Goal: Task Accomplishment & Management: Use online tool/utility

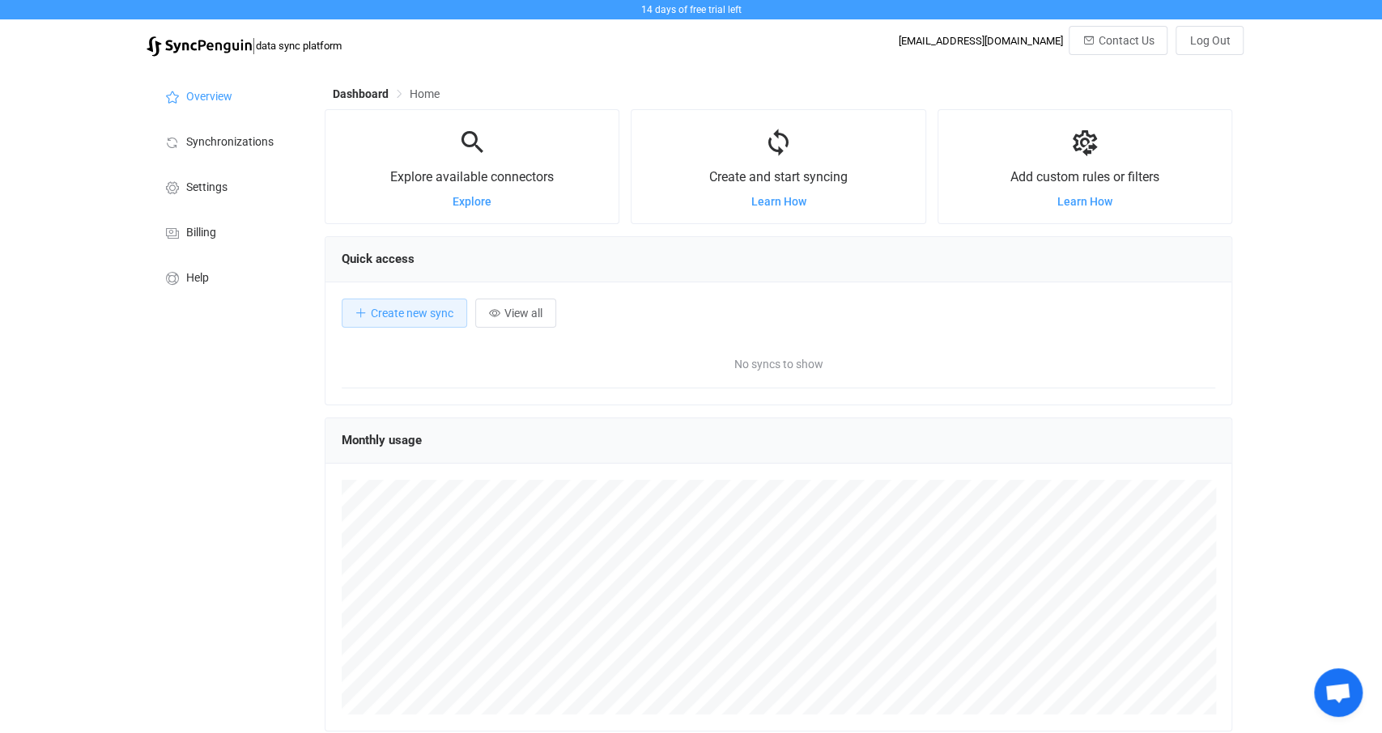
scroll to position [313, 907]
click at [210, 142] on span "Synchronizations" at bounding box center [229, 142] width 87 height 13
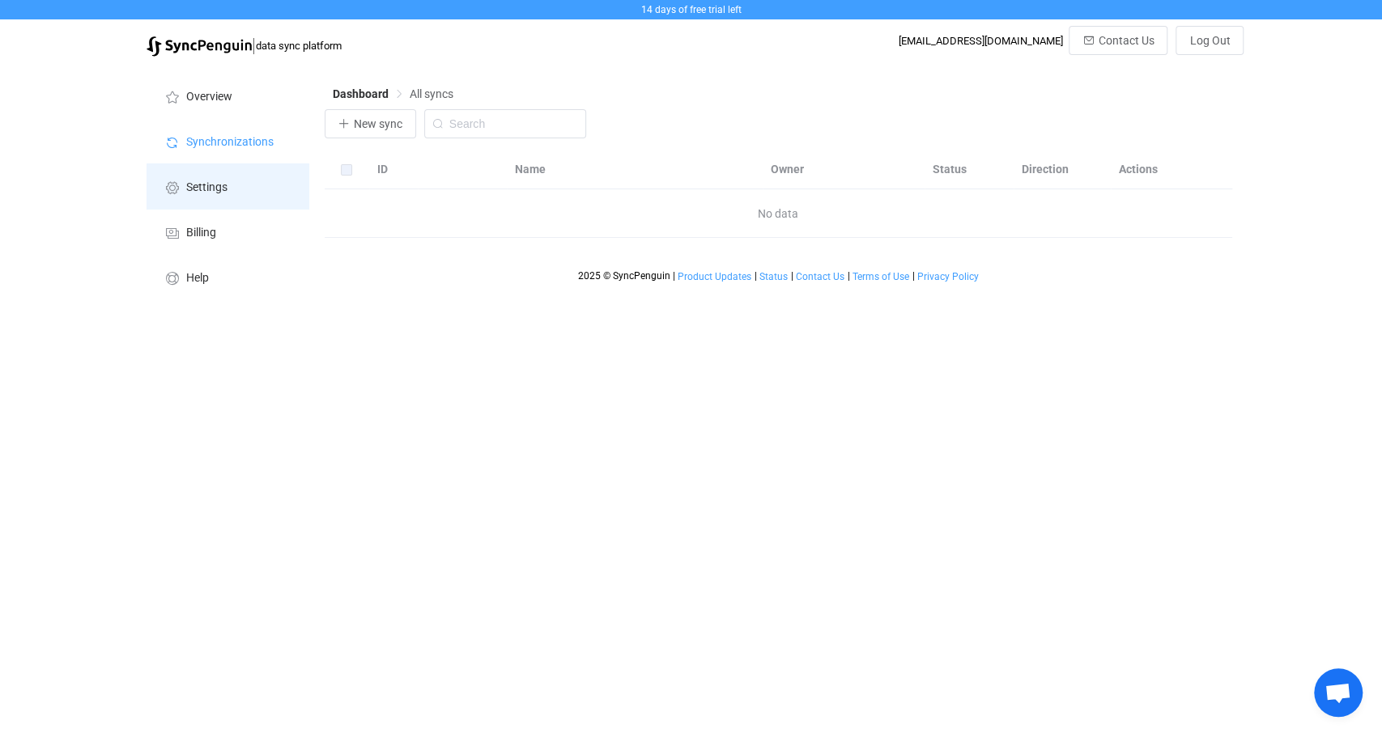
click at [221, 194] on span "Settings" at bounding box center [206, 187] width 41 height 13
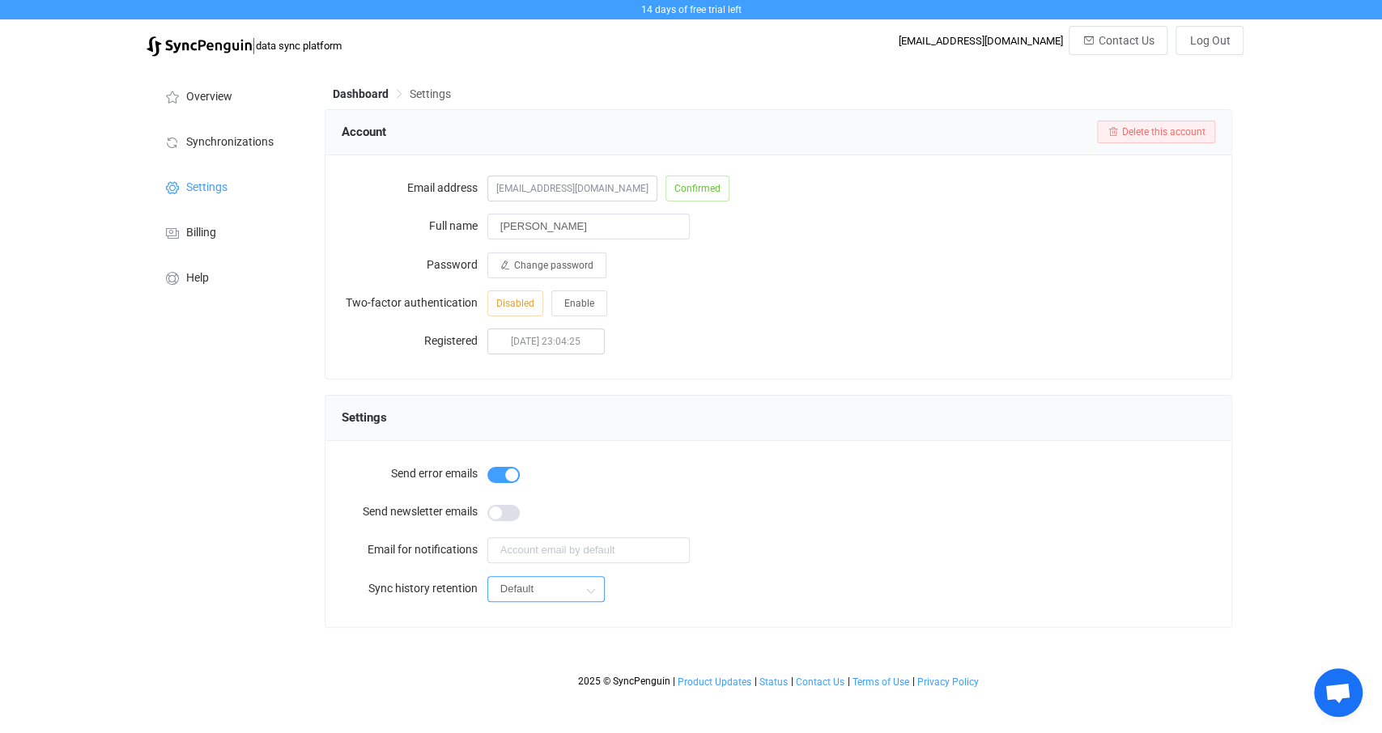
click at [563, 587] on input "Default" at bounding box center [545, 589] width 117 height 26
click at [246, 148] on span "Synchronizations" at bounding box center [229, 142] width 87 height 13
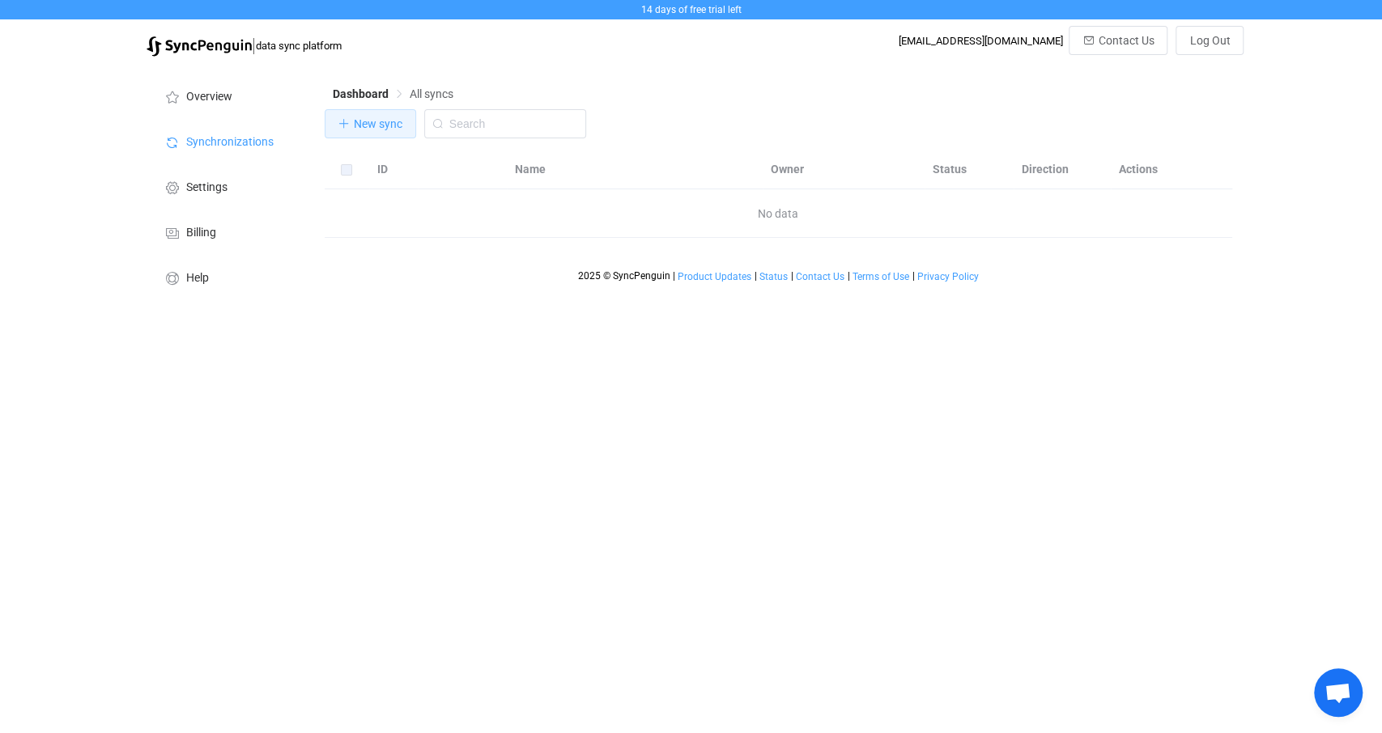
click at [380, 125] on span "New sync" at bounding box center [378, 123] width 49 height 13
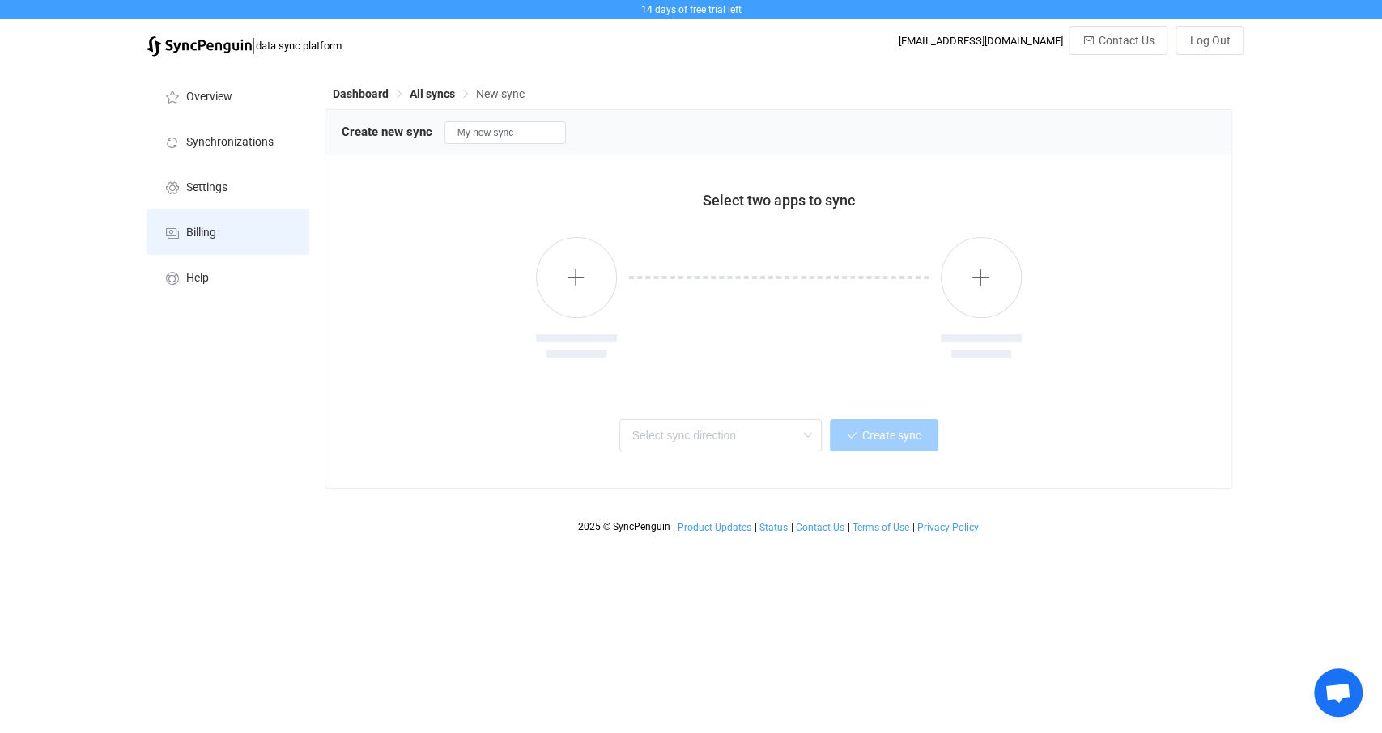
click at [205, 239] on span "Billing" at bounding box center [201, 233] width 30 height 13
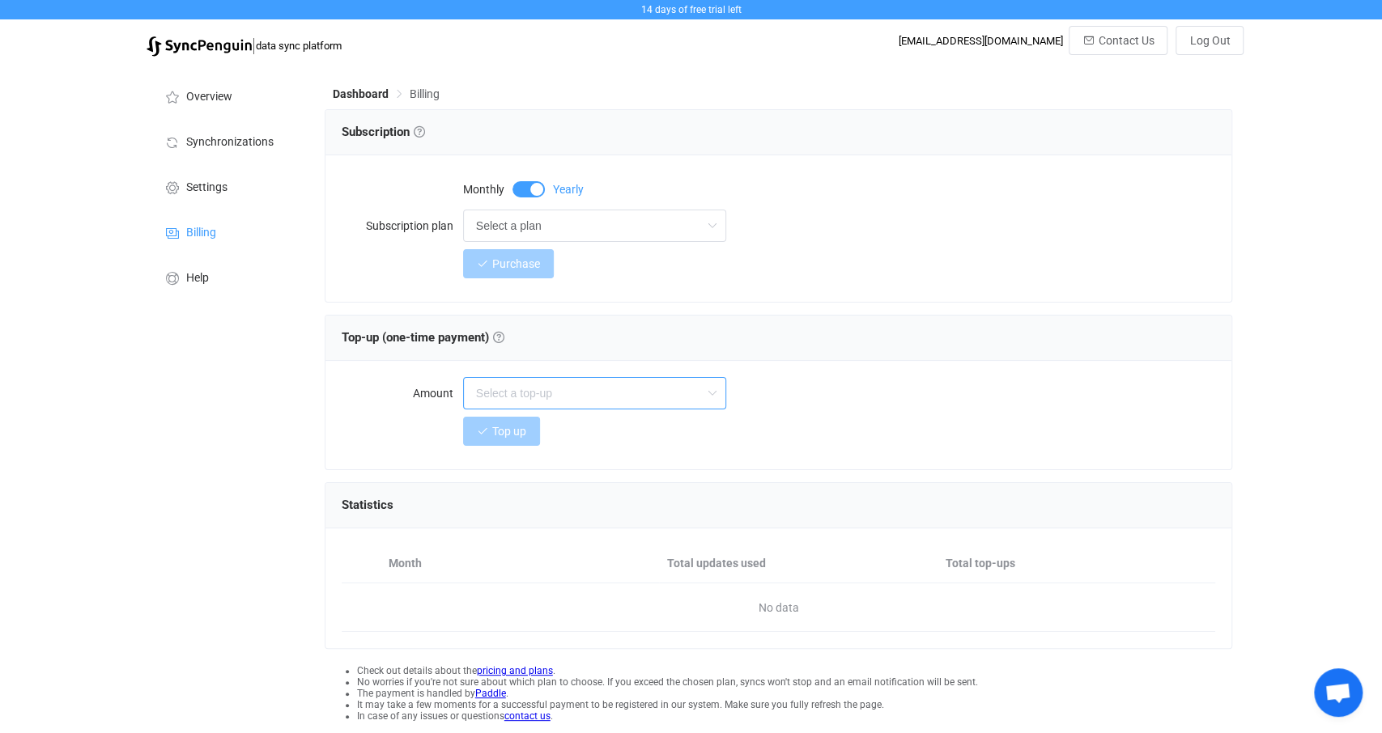
click at [561, 393] on input "text" at bounding box center [594, 393] width 263 height 32
click at [561, 394] on input "text" at bounding box center [594, 393] width 263 height 32
type input "Select a top-up"
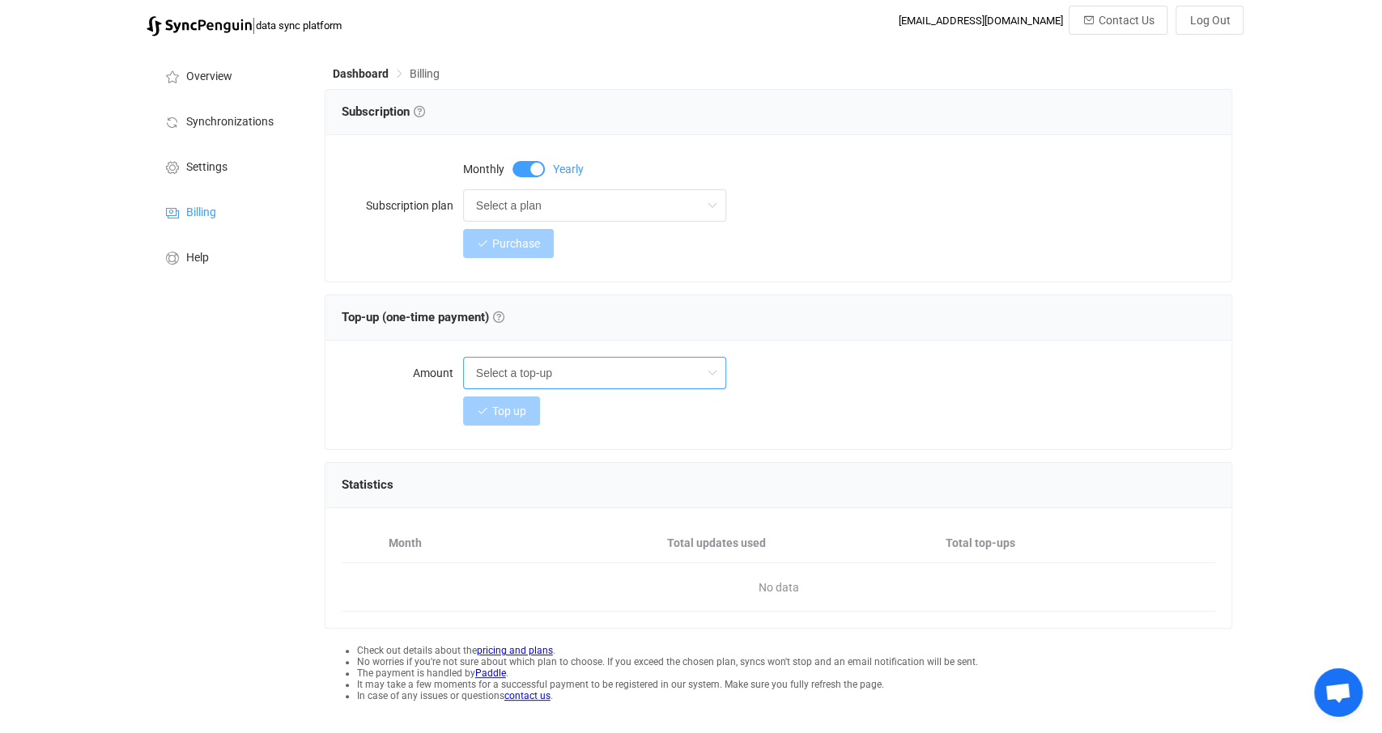
scroll to position [55, 0]
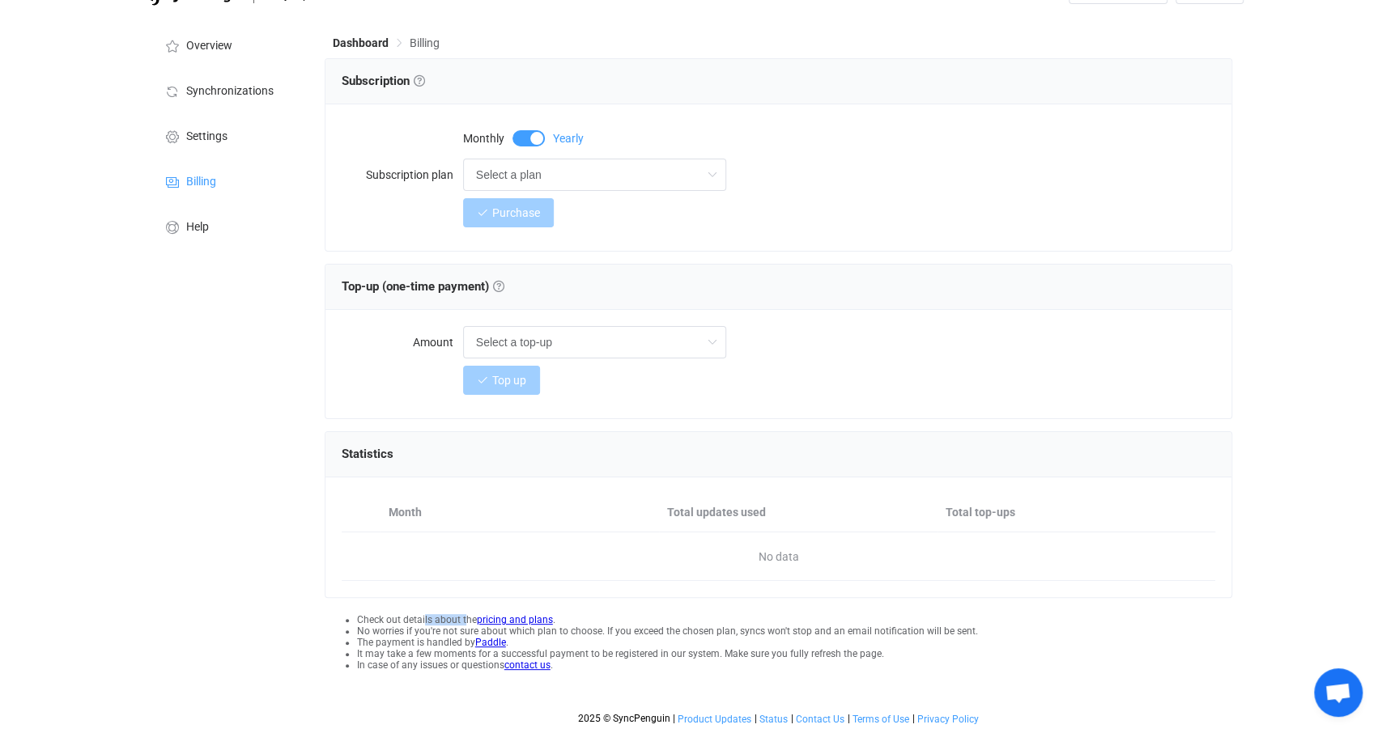
drag, startPoint x: 399, startPoint y: 616, endPoint x: 421, endPoint y: 615, distance: 21.9
click at [421, 615] on li "Check out details about the pricing and plans ." at bounding box center [795, 619] width 876 height 11
click at [447, 618] on li "Check out details about the pricing and plans ." at bounding box center [795, 619] width 876 height 11
drag, startPoint x: 397, startPoint y: 628, endPoint x: 647, endPoint y: 635, distance: 249.4
click at [647, 635] on ul "Check out details about the pricing and plans . No worries if you're not sure a…" at bounding box center [779, 642] width 908 height 57
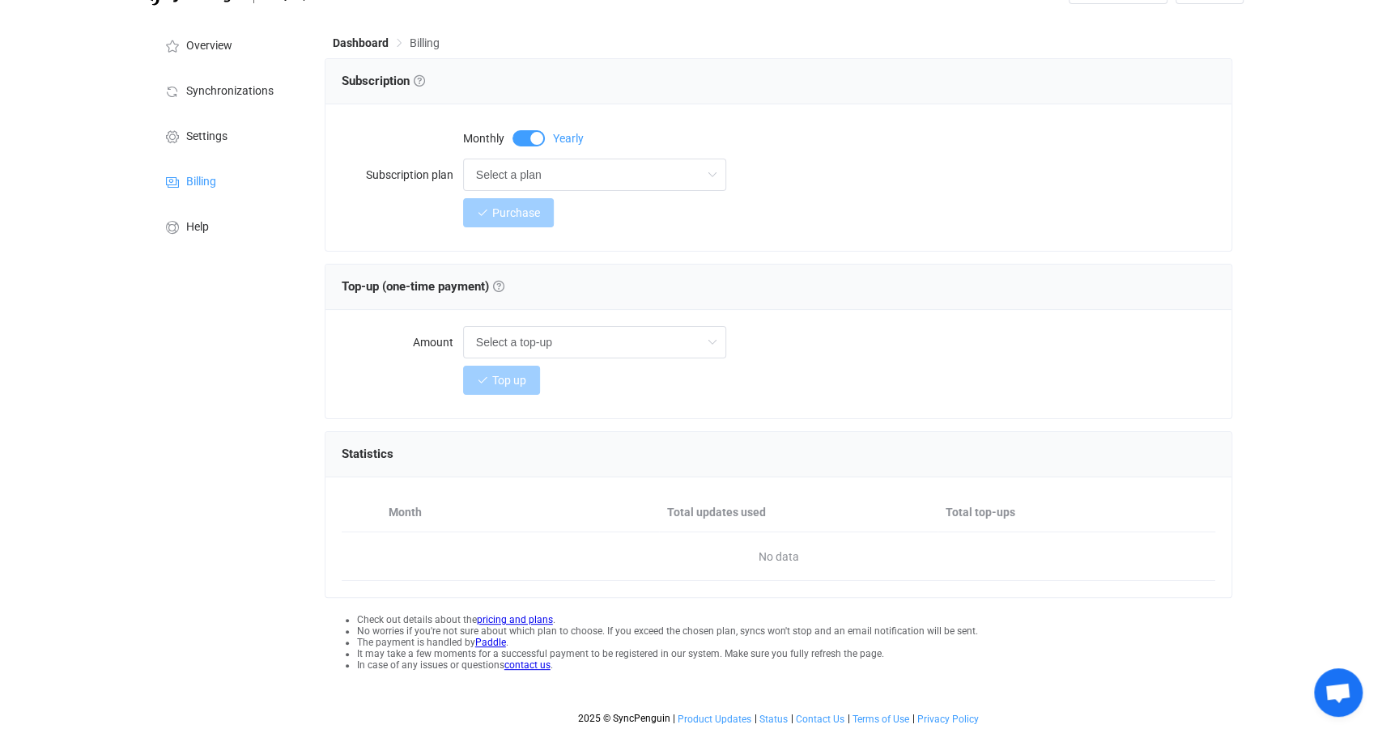
click at [648, 637] on li "The payment is handled by [PERSON_NAME] ." at bounding box center [795, 642] width 876 height 11
drag, startPoint x: 424, startPoint y: 652, endPoint x: 772, endPoint y: 657, distance: 348.1
click at [772, 657] on li "It may take a few moments for a successful payment to be registered in our syst…" at bounding box center [795, 653] width 876 height 11
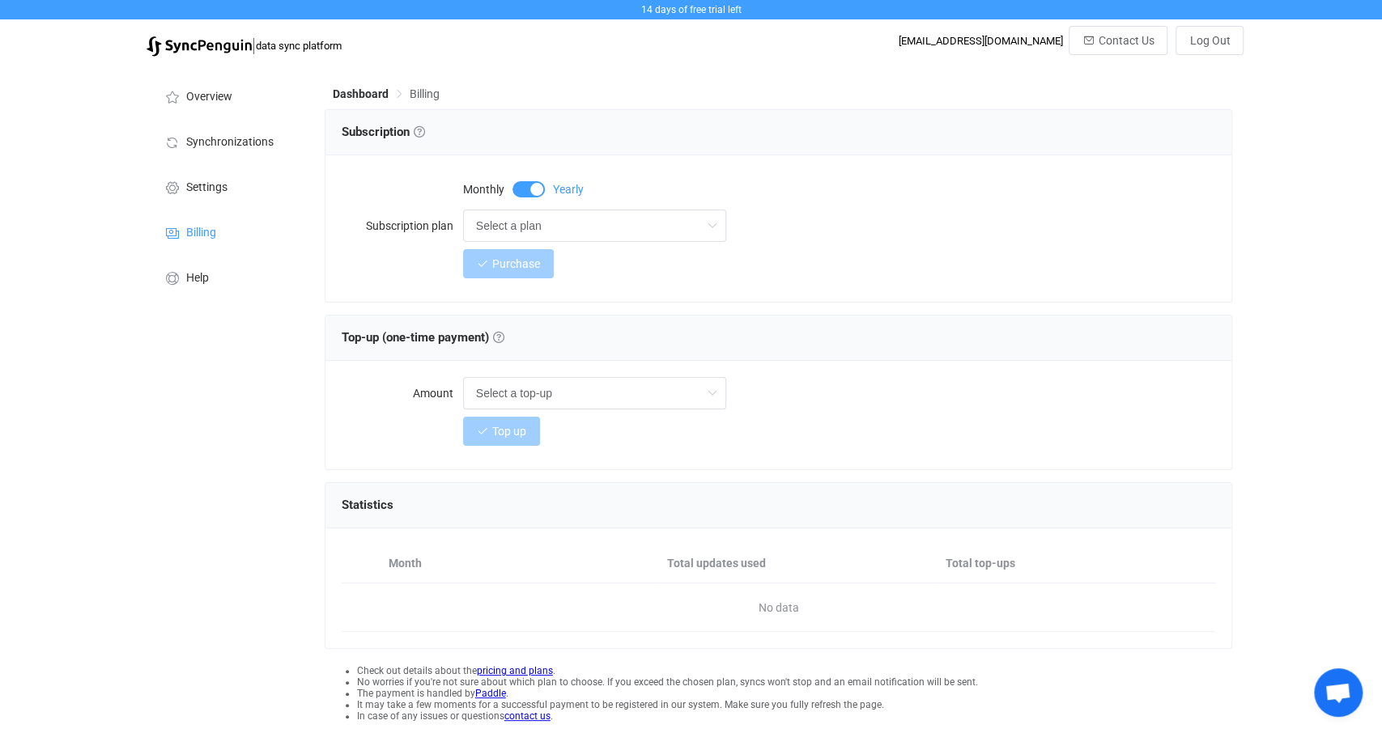
click at [534, 192] on span at bounding box center [528, 189] width 32 height 16
click at [522, 187] on span at bounding box center [528, 189] width 32 height 16
click at [540, 226] on input "Select a plan" at bounding box center [594, 226] width 263 height 32
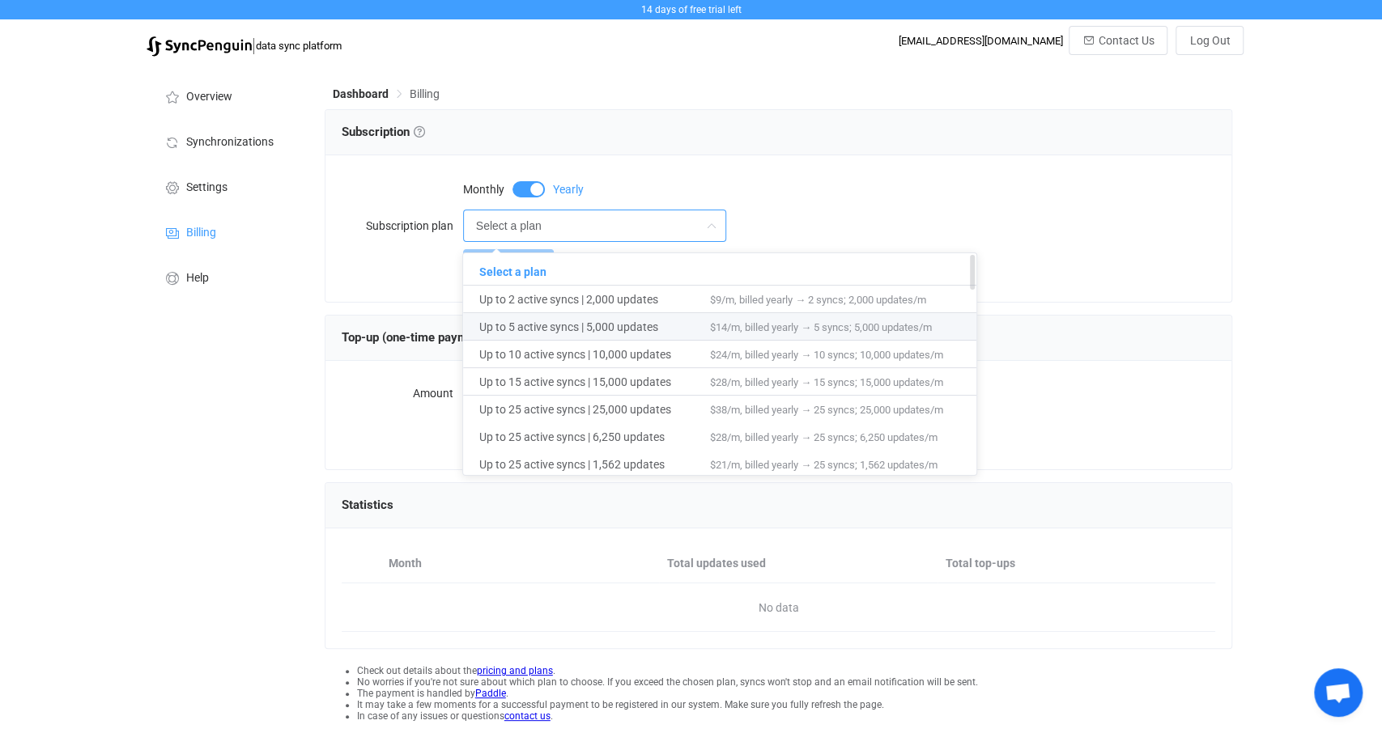
click at [653, 327] on span "Up to 5 active syncs | 5,000 updates" at bounding box center [594, 327] width 231 height 28
type input "Up to 5 active syncs | 5,000 updates"
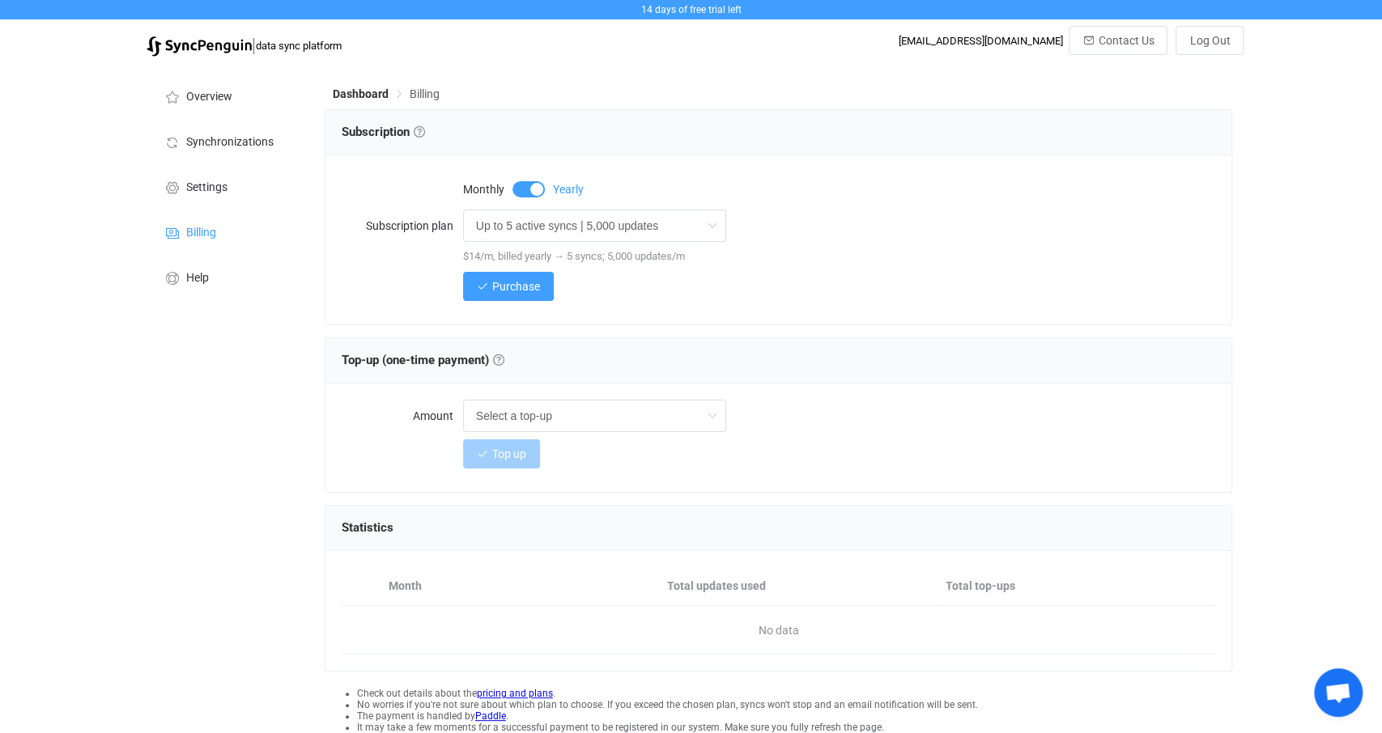
click at [823, 172] on div "Monthly Yearly" at bounding box center [839, 188] width 753 height 32
click at [223, 189] on span "Settings" at bounding box center [206, 187] width 41 height 13
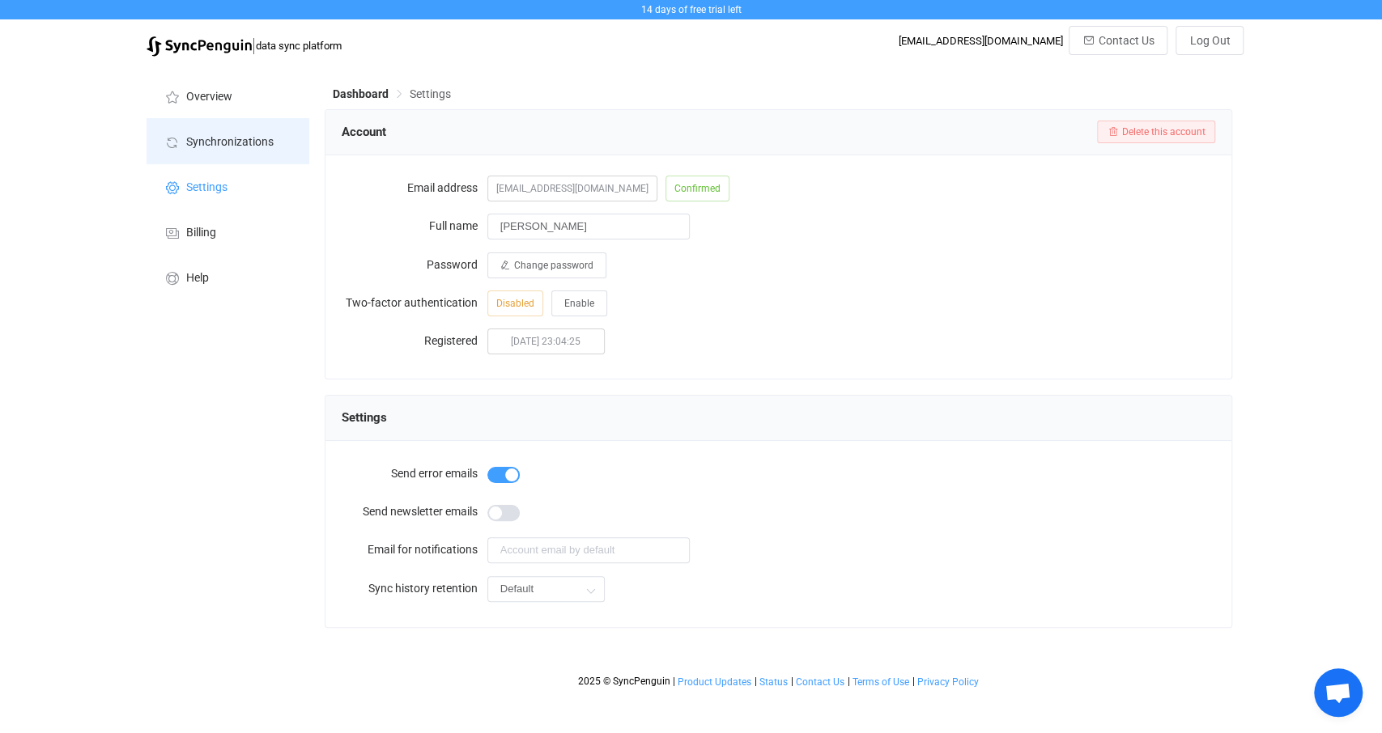
click at [224, 144] on span "Synchronizations" at bounding box center [229, 142] width 87 height 13
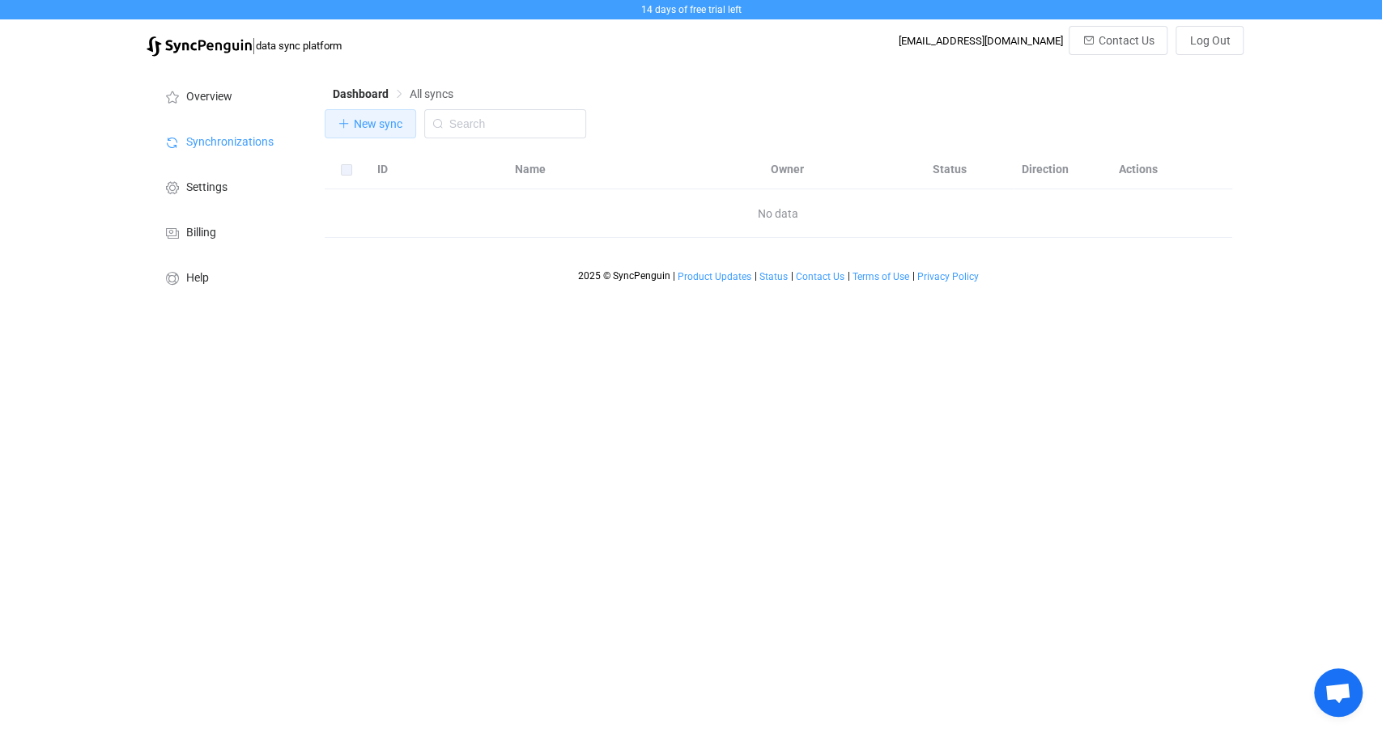
click at [368, 119] on span "New sync" at bounding box center [378, 123] width 49 height 13
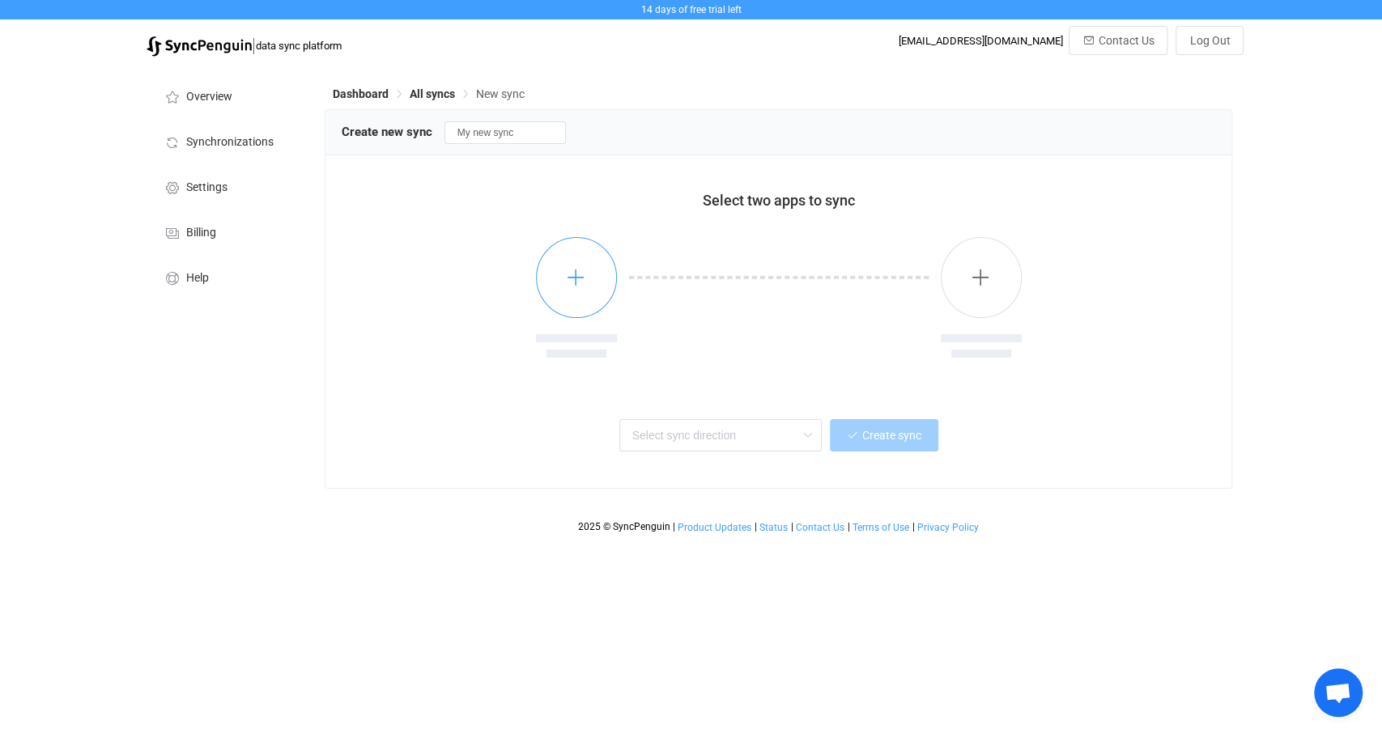
click at [619, 287] on div at bounding box center [779, 310] width 324 height 146
click at [569, 287] on icon "button" at bounding box center [576, 277] width 20 height 20
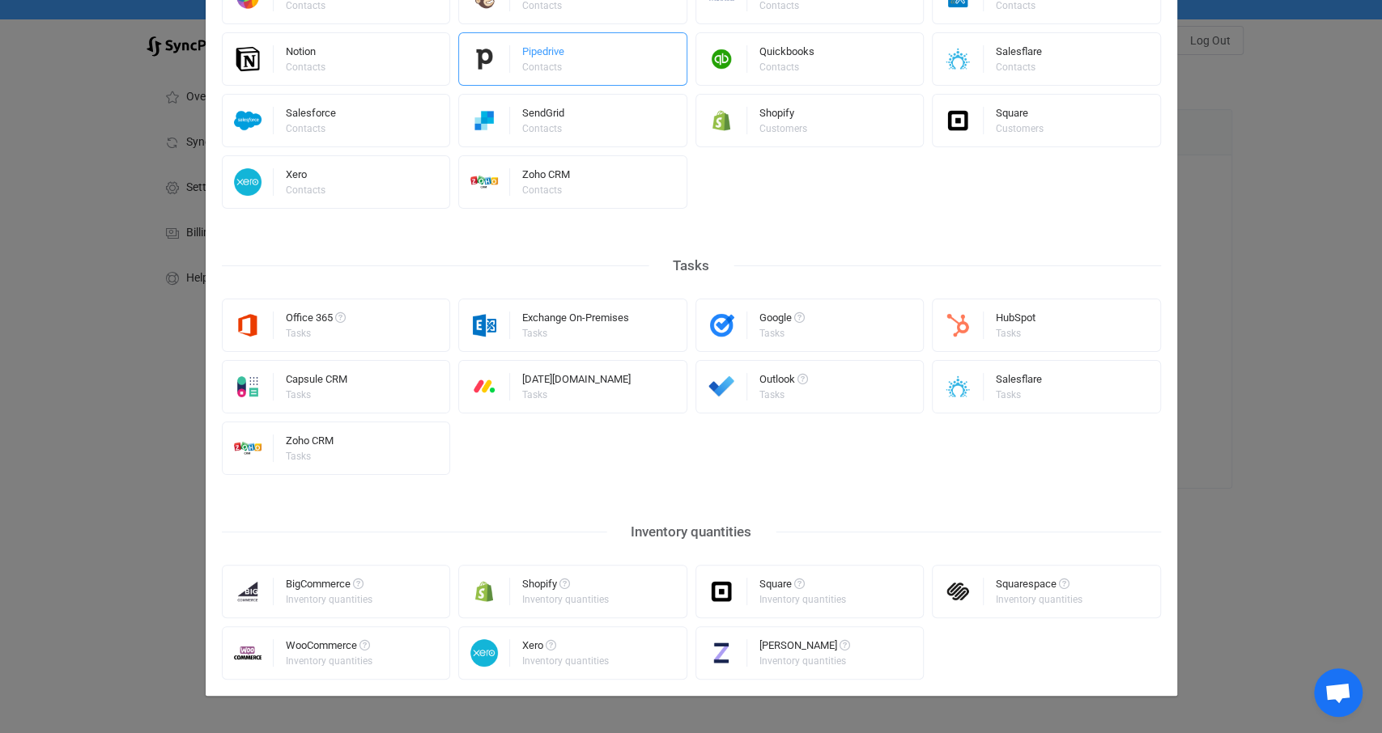
scroll to position [688, 0]
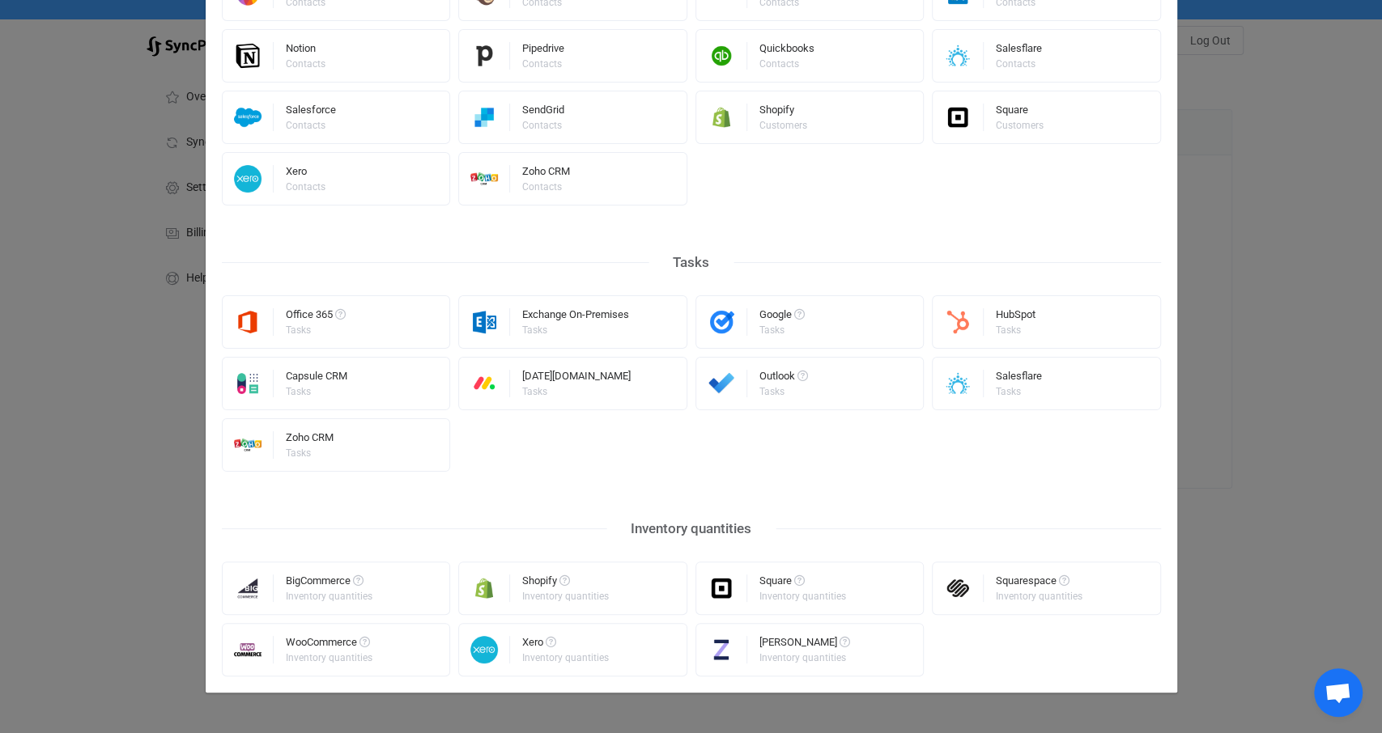
click at [1306, 449] on div "Select a connector All Calendar meetings Contacts Tasks Inventory quantities Ca…" at bounding box center [691, 366] width 1382 height 733
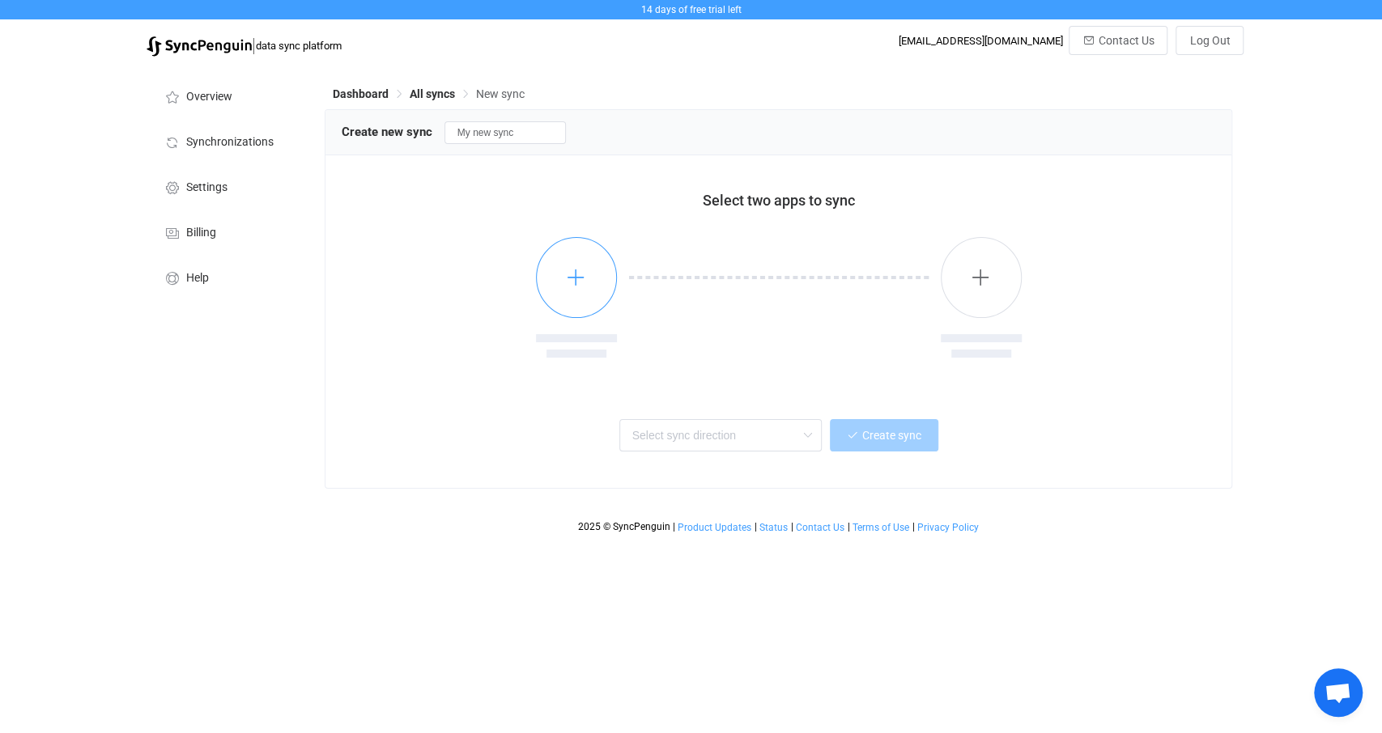
click at [593, 273] on button "button" at bounding box center [576, 277] width 81 height 81
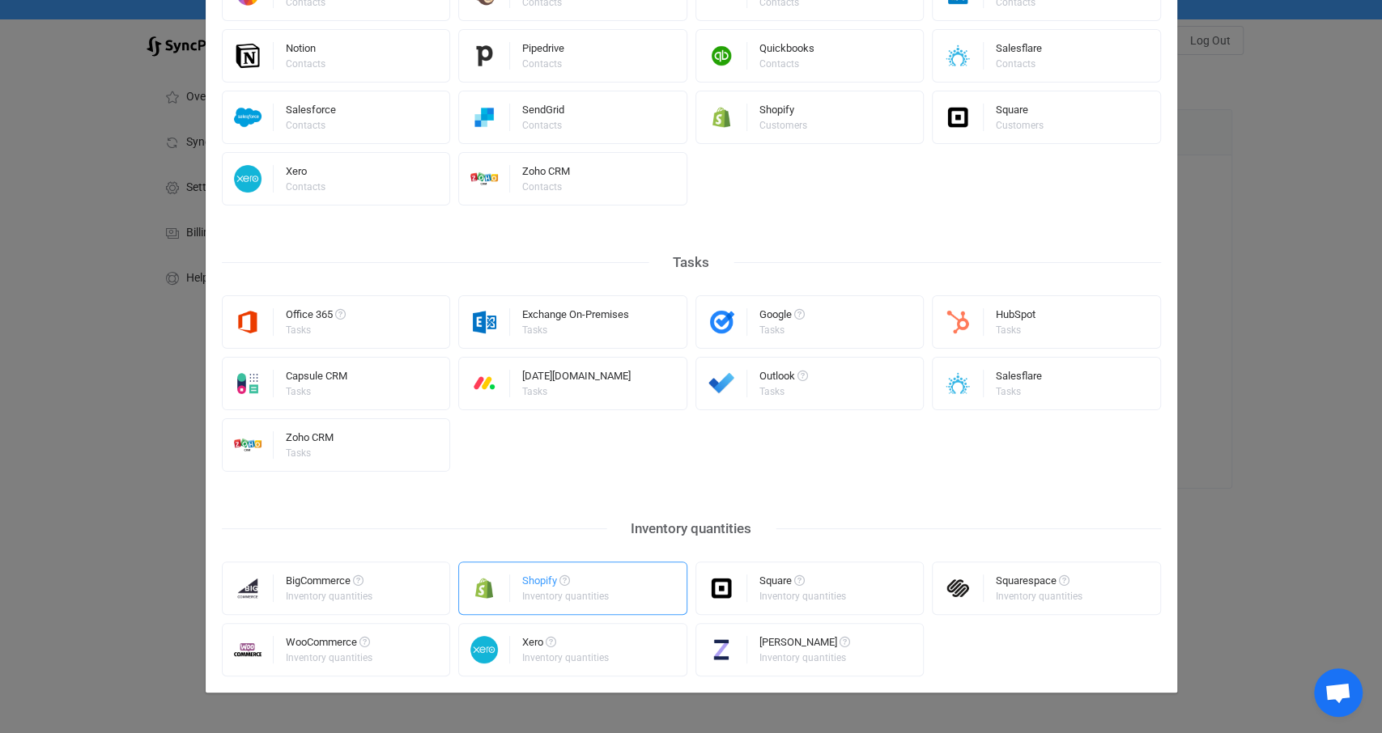
drag, startPoint x: 618, startPoint y: 593, endPoint x: 645, endPoint y: 590, distance: 26.9
click at [618, 593] on div "Shopify Inventory quantities" at bounding box center [572, 588] width 229 height 53
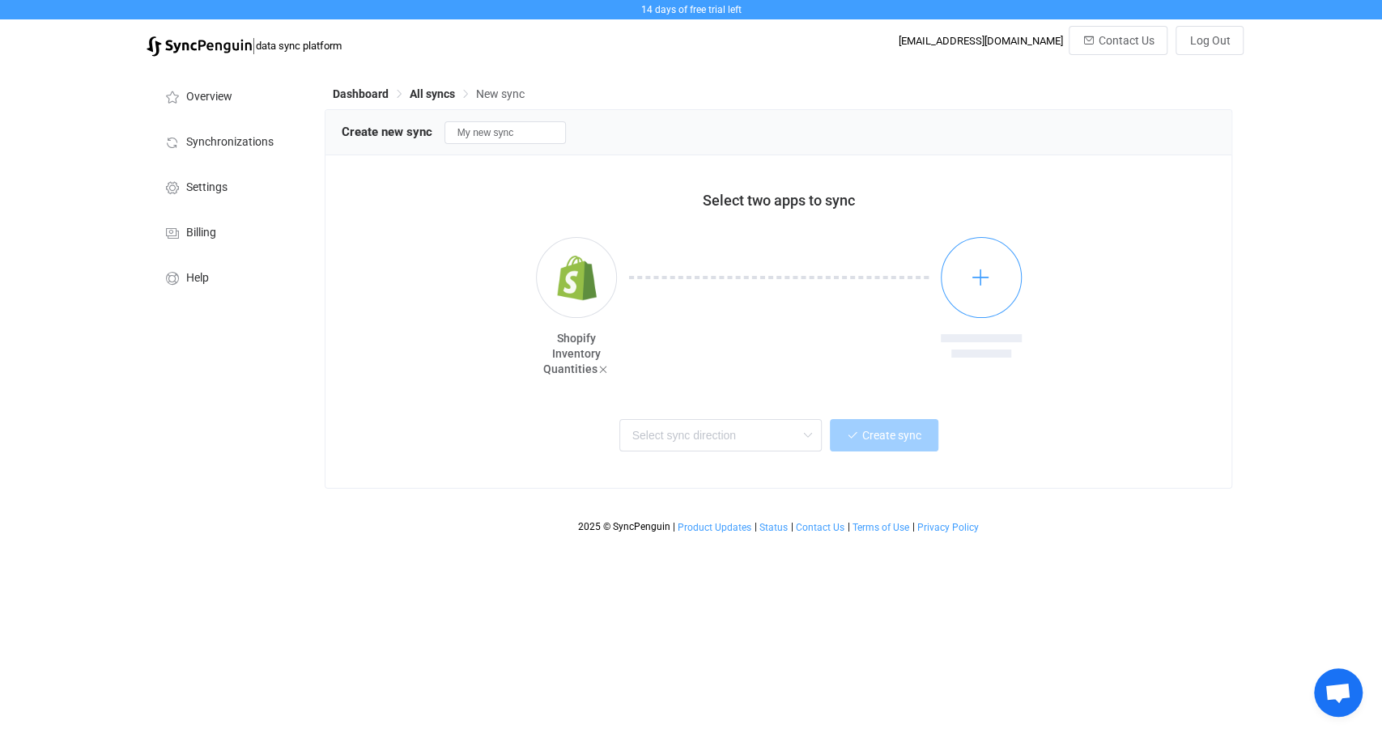
click at [986, 274] on icon "button" at bounding box center [981, 277] width 20 height 20
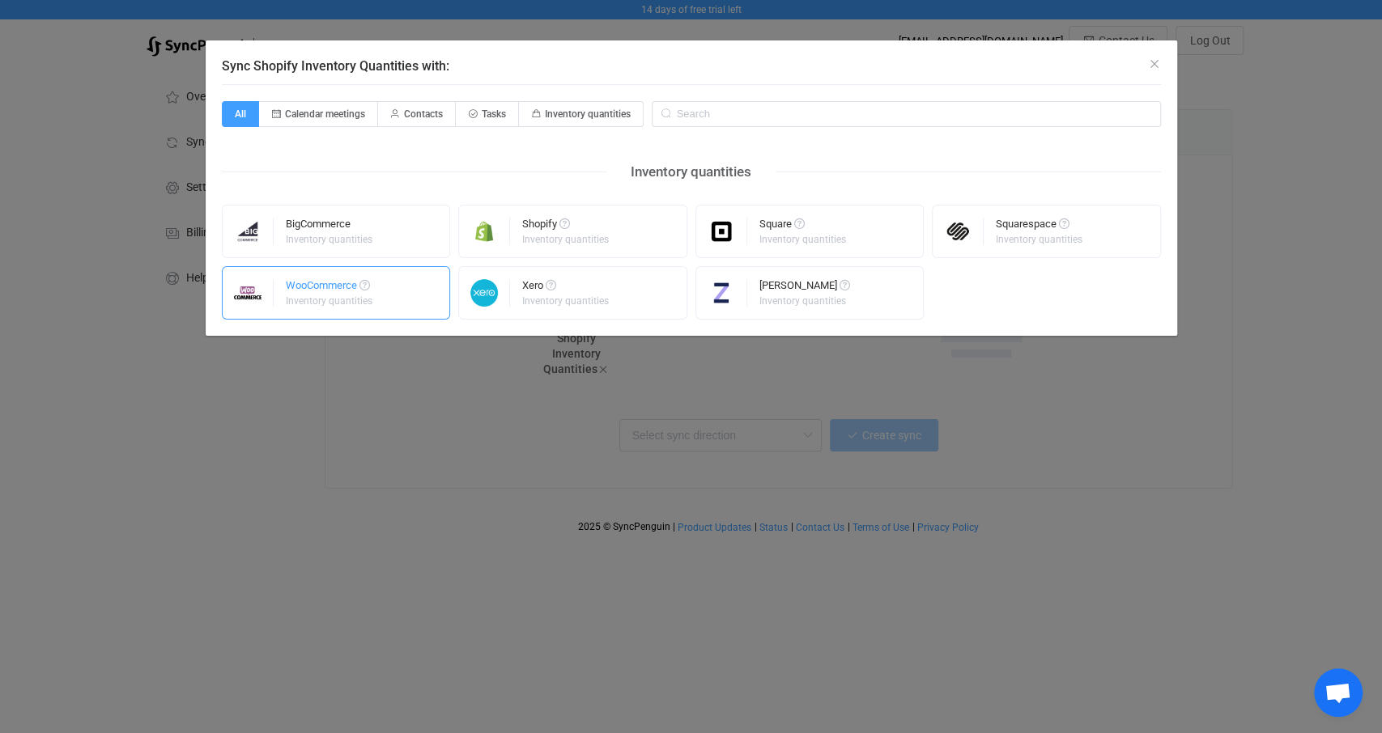
click at [346, 296] on div "Inventory quantities" at bounding box center [329, 301] width 87 height 10
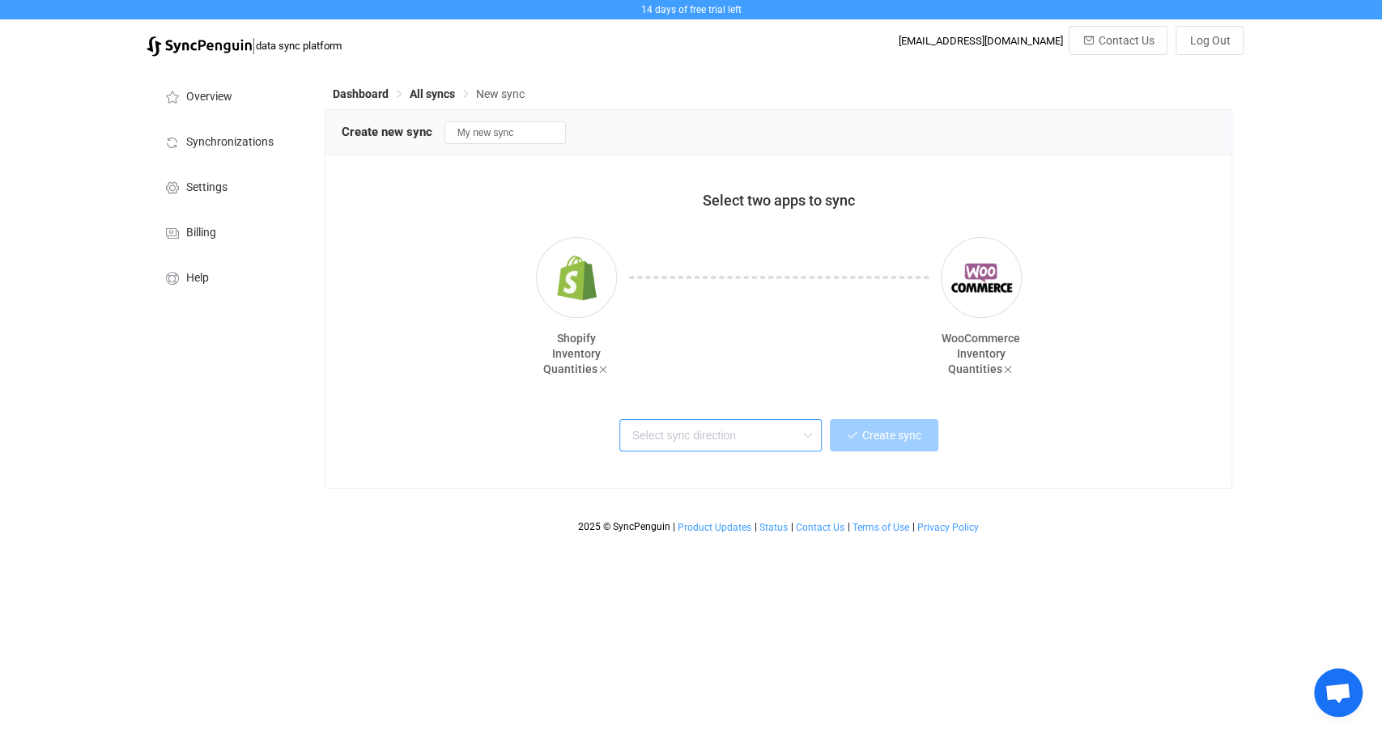
click at [705, 445] on input "text" at bounding box center [720, 435] width 202 height 32
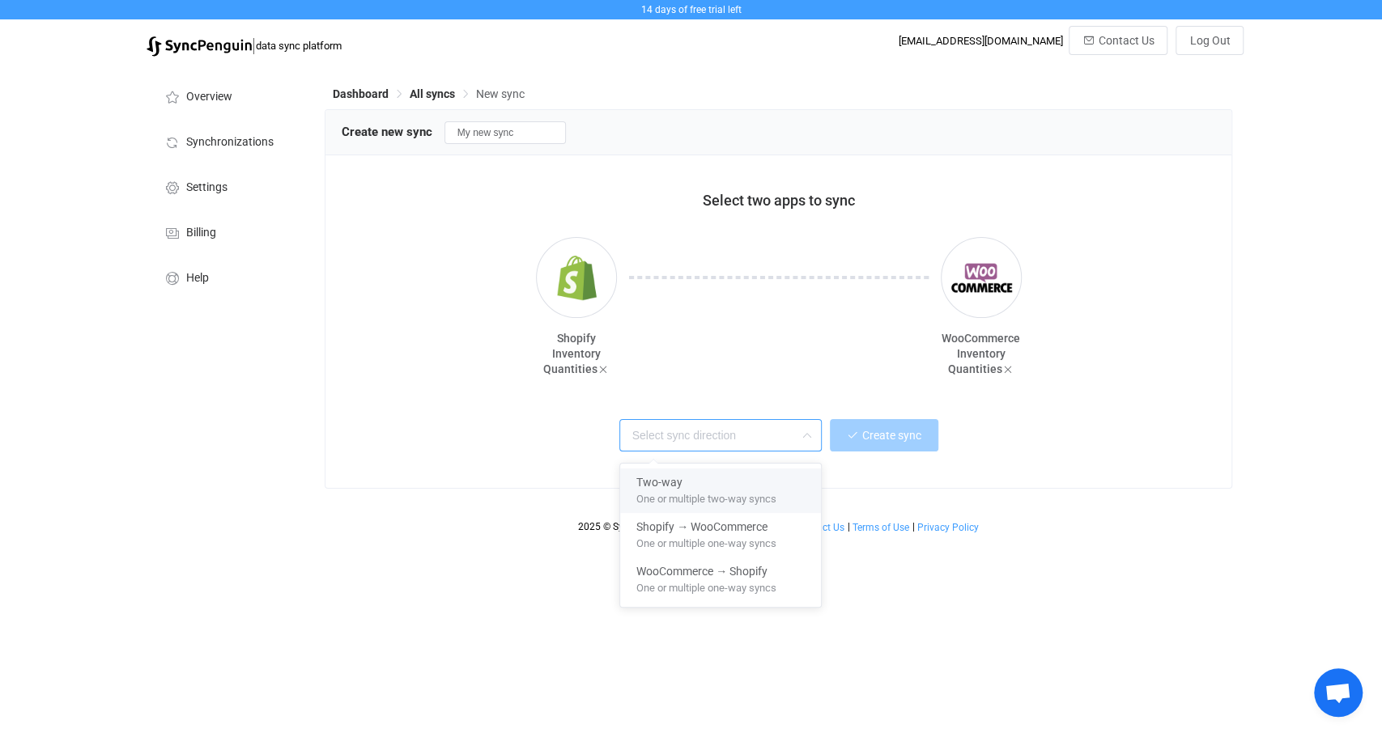
click at [786, 495] on div "One or multiple two-way syncs" at bounding box center [720, 499] width 168 height 17
type input "Two-way"
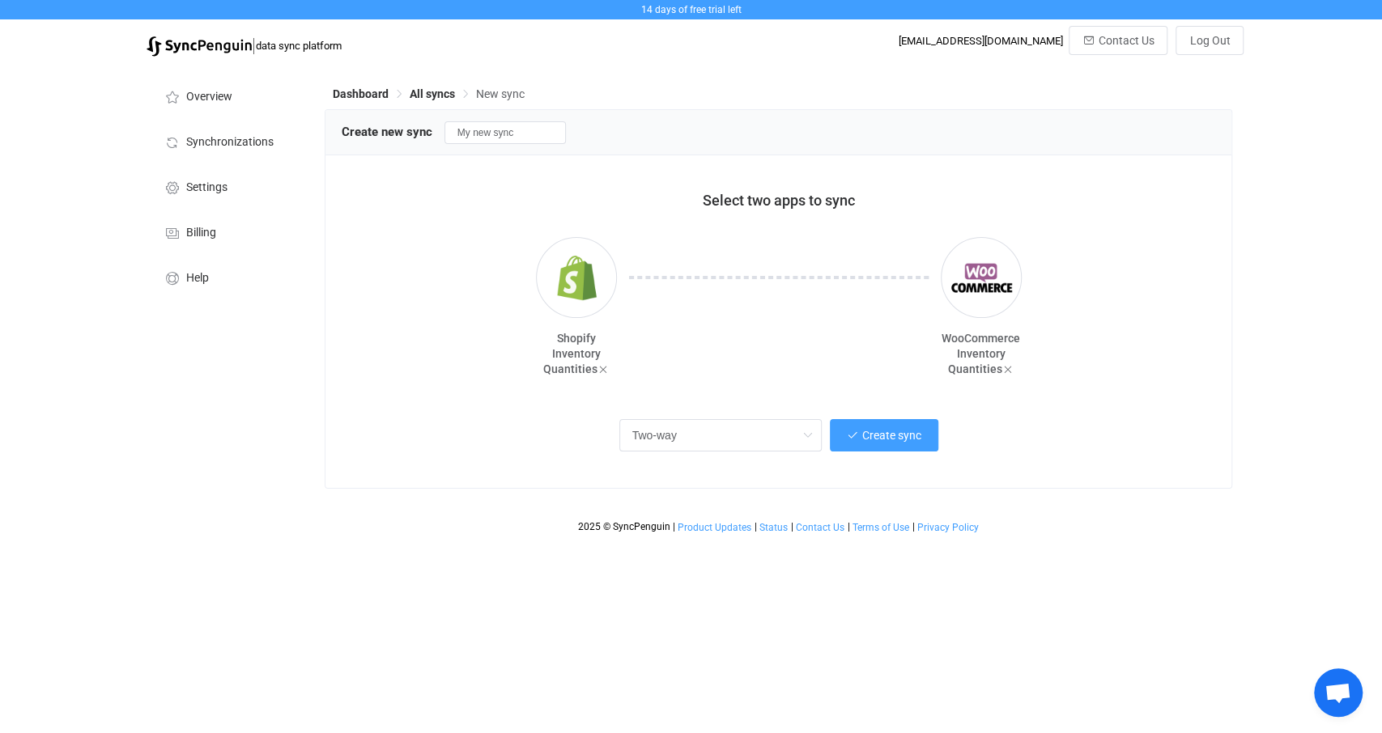
click at [806, 368] on div at bounding box center [779, 310] width 324 height 146
click at [920, 438] on span "Create sync" at bounding box center [891, 435] width 59 height 13
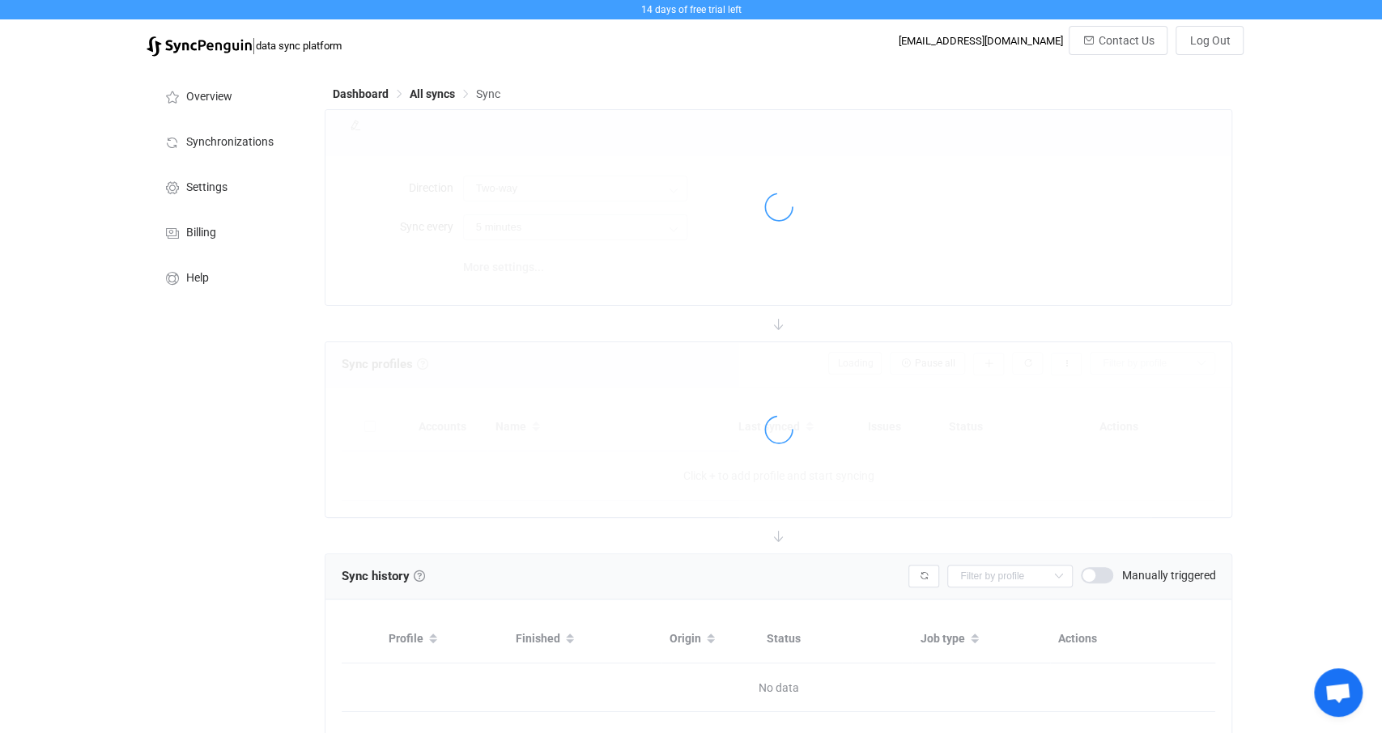
type input "10 minutes"
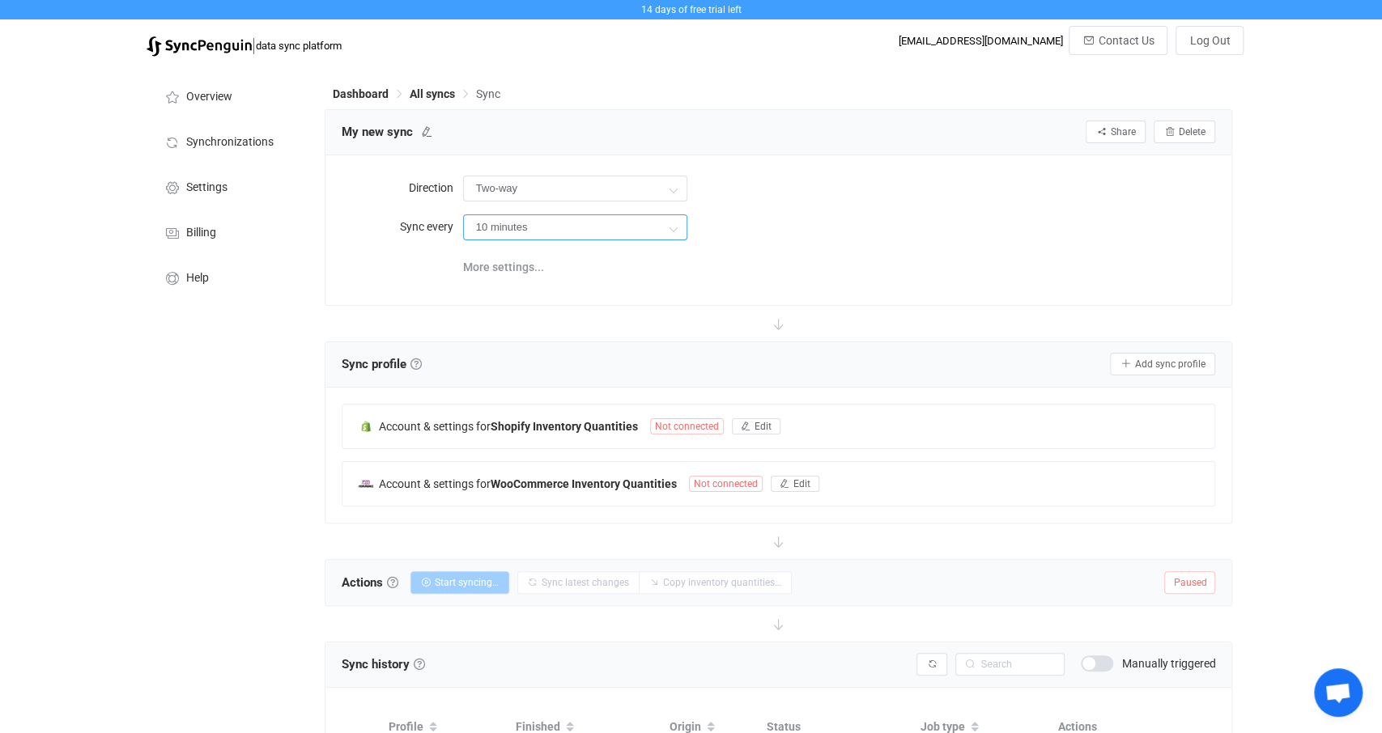
click at [576, 227] on input "10 minutes" at bounding box center [575, 228] width 224 height 26
click at [576, 226] on input "10 minutes" at bounding box center [575, 228] width 224 height 26
click at [516, 270] on span "More settings..." at bounding box center [503, 267] width 81 height 32
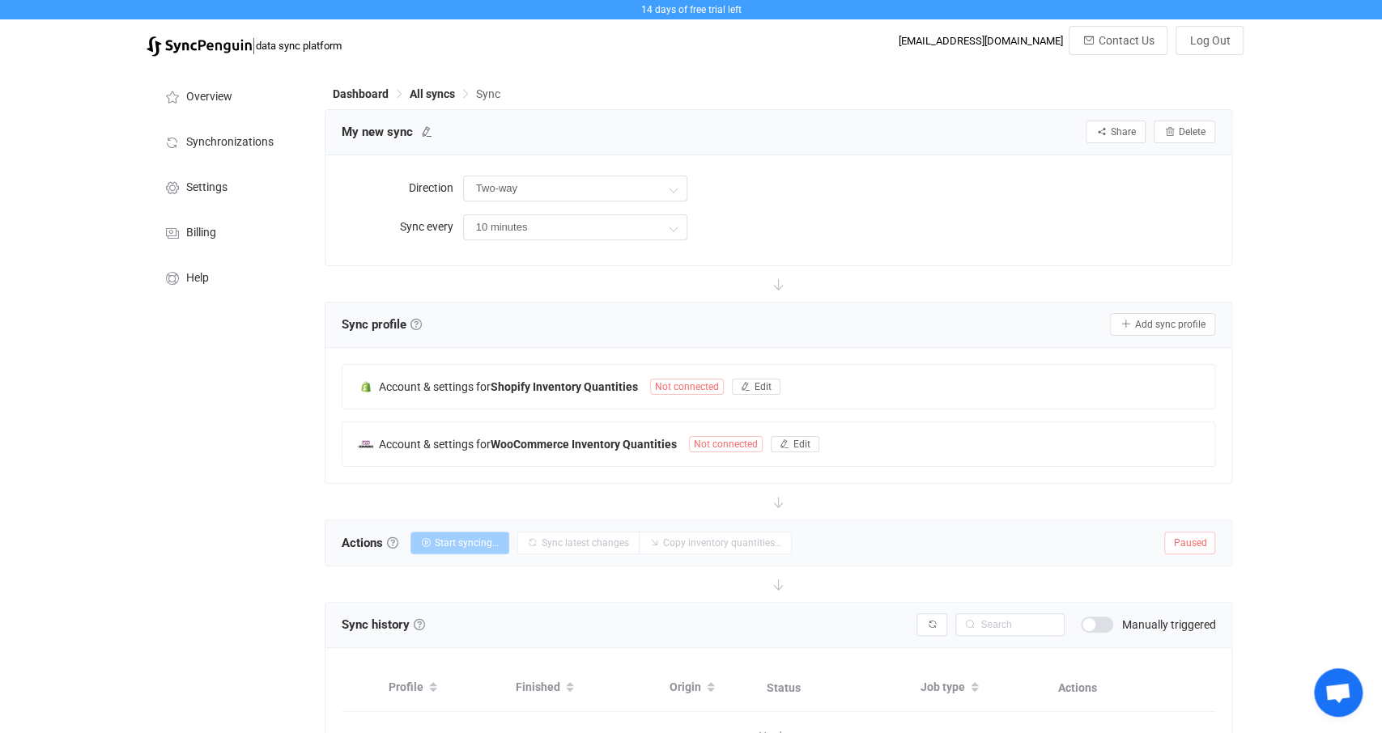
click at [778, 285] on icon at bounding box center [779, 284] width 36 height 36
click at [580, 228] on input "10 minutes" at bounding box center [575, 228] width 224 height 26
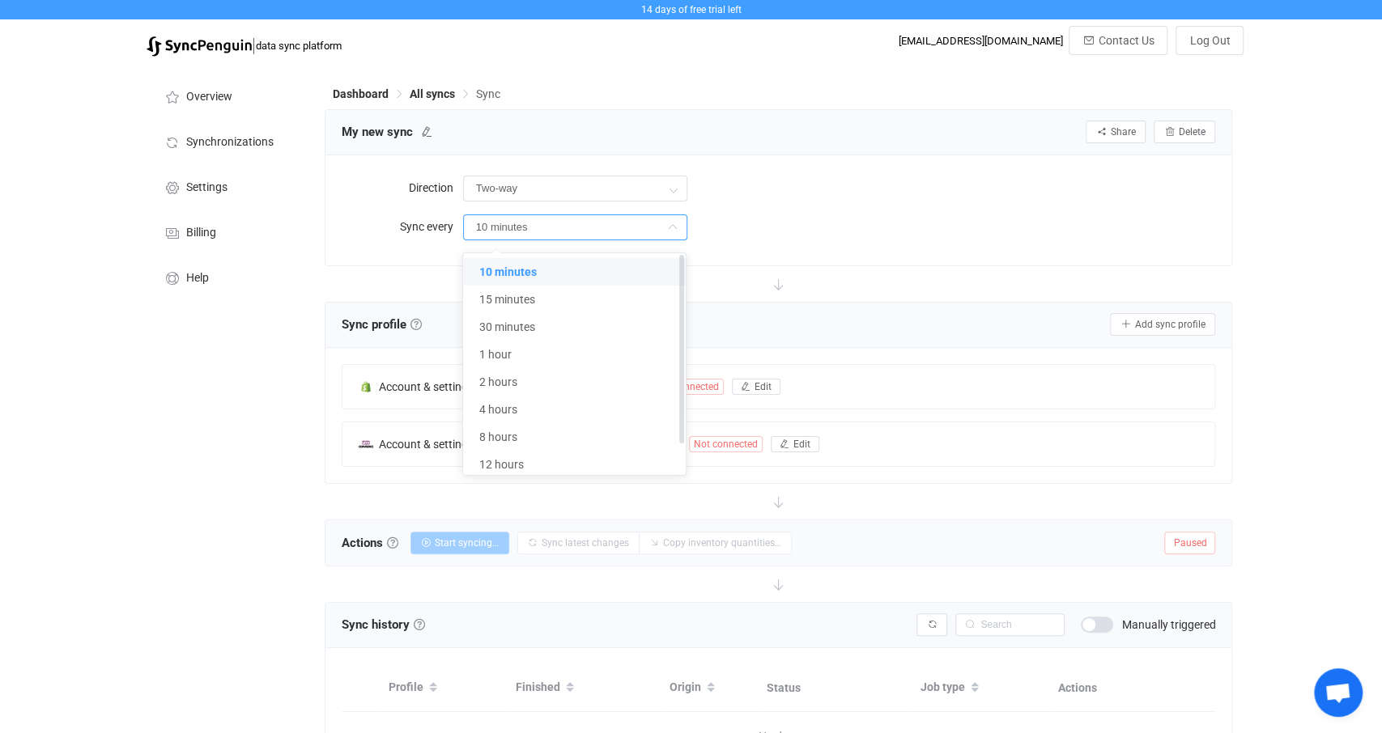
click at [560, 268] on li "10 minutes" at bounding box center [574, 272] width 223 height 28
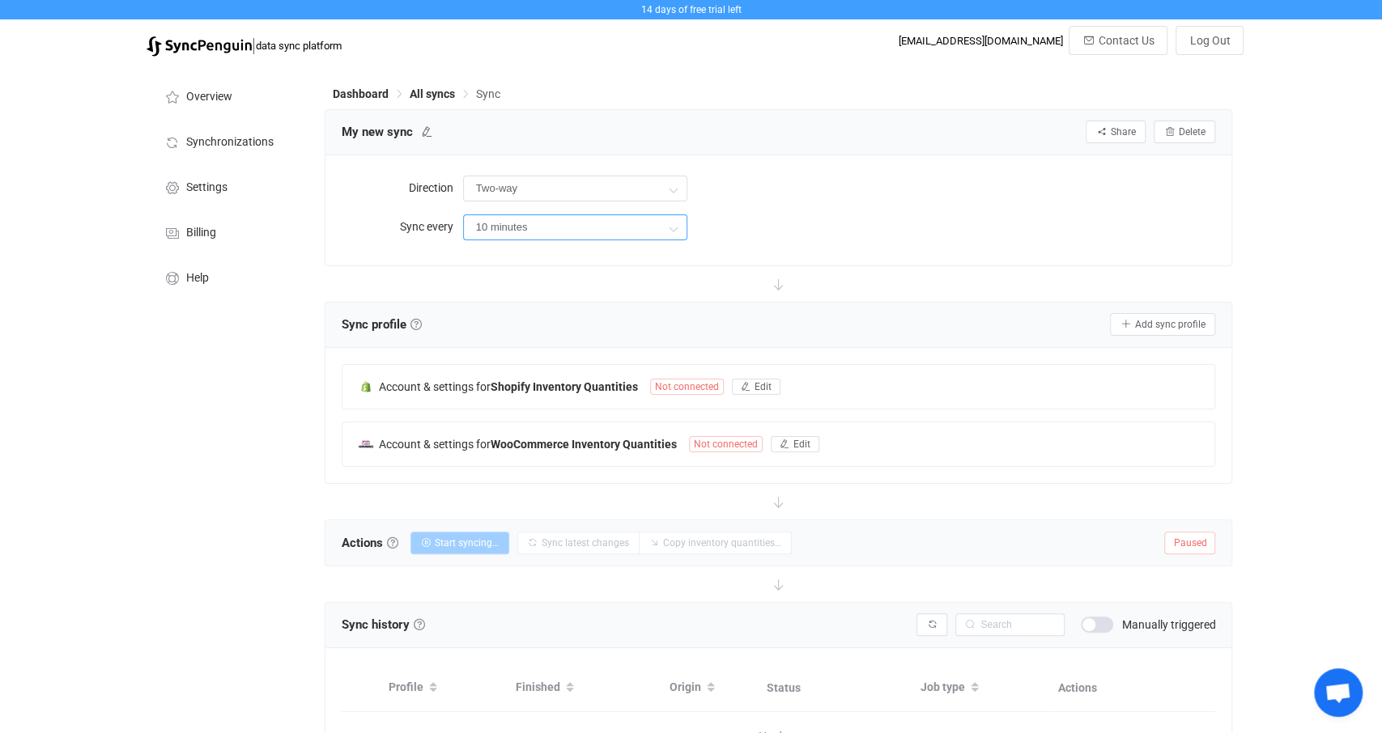
click at [607, 233] on input "10 minutes" at bounding box center [575, 228] width 224 height 26
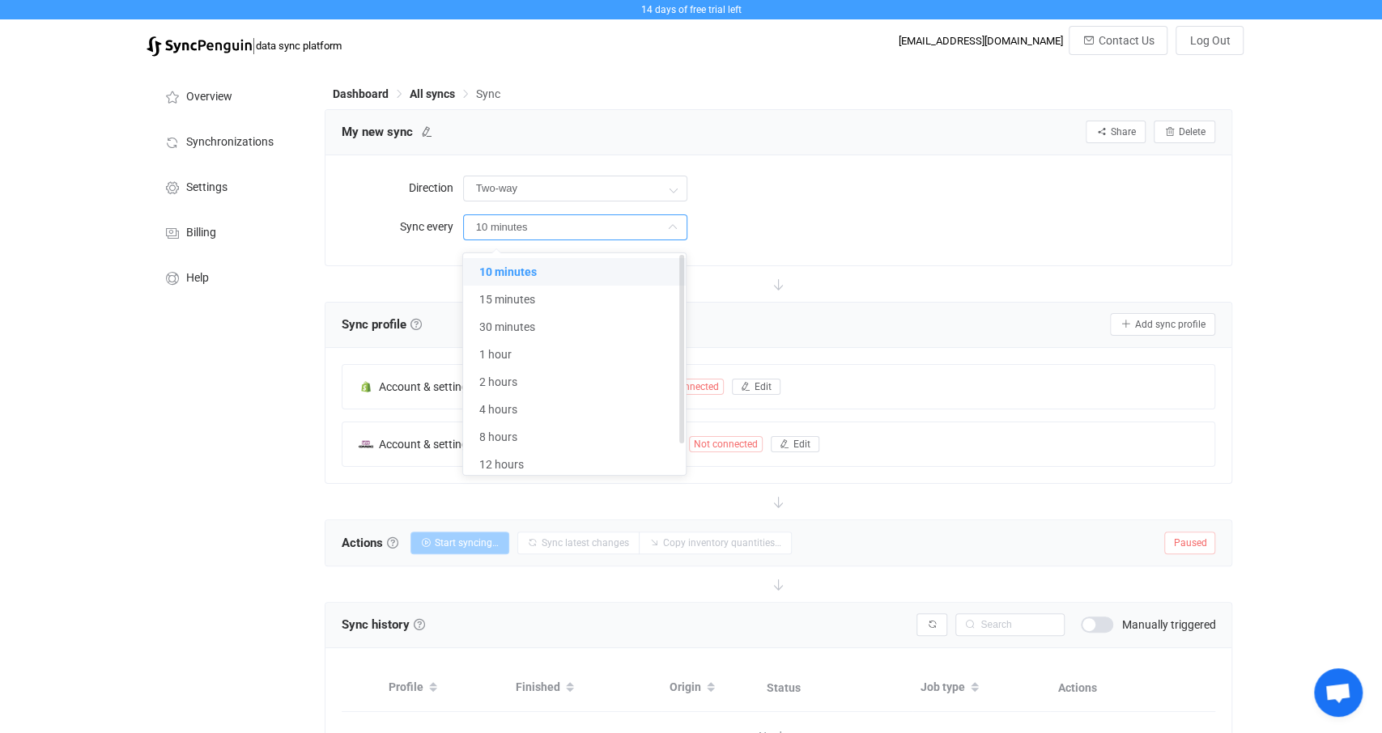
click at [551, 267] on li "10 minutes" at bounding box center [574, 272] width 223 height 28
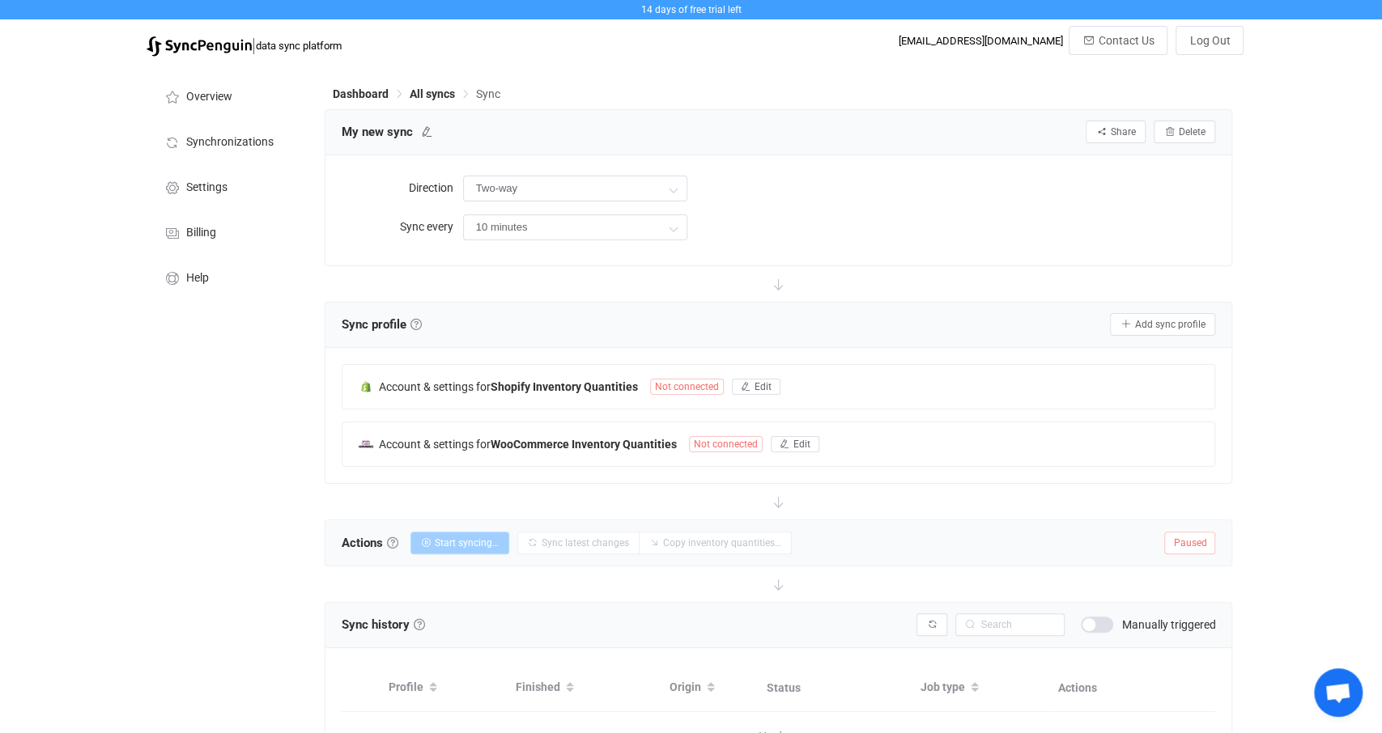
click at [763, 227] on div "10 minutes" at bounding box center [839, 226] width 753 height 33
click at [767, 386] on span "Edit" at bounding box center [762, 386] width 17 height 11
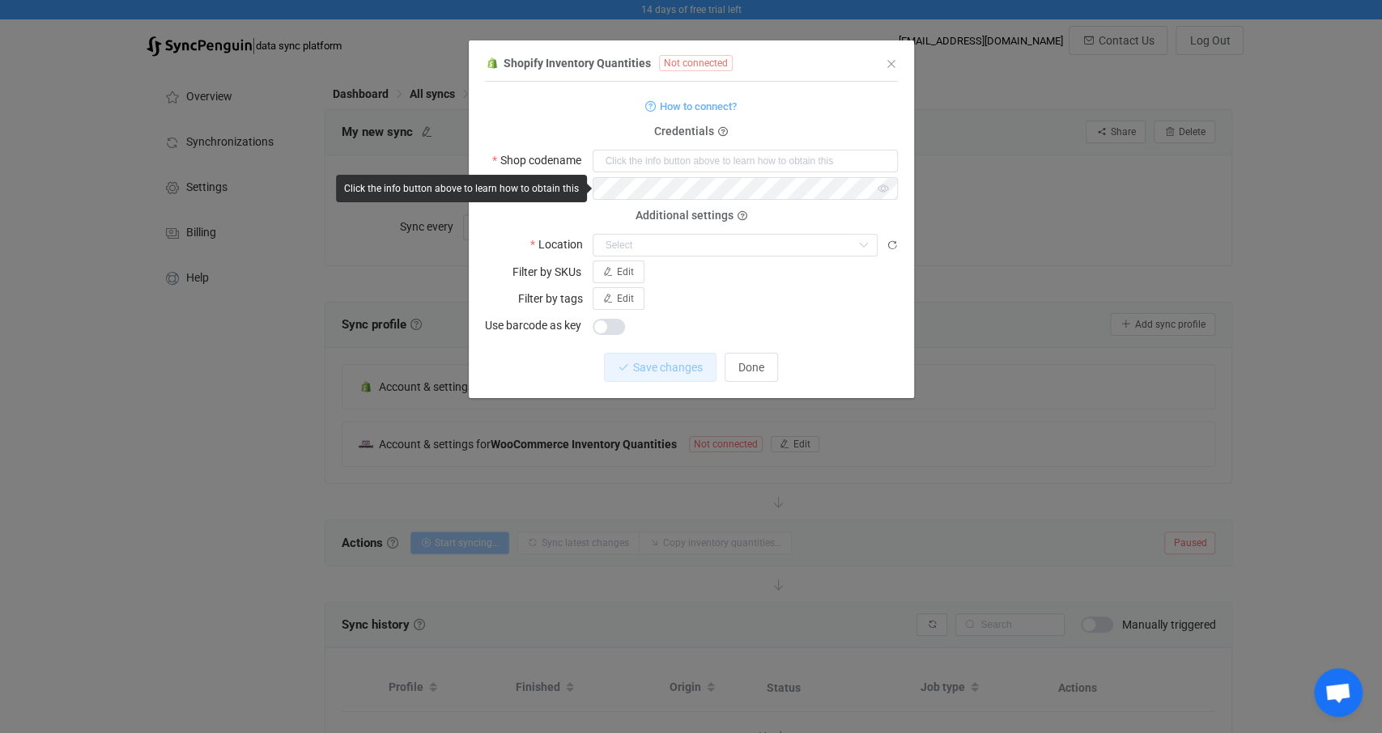
click at [598, 124] on form "How to connect? Credentials Shop codename Access token Deprecated API Key Depre…" at bounding box center [691, 216] width 413 height 241
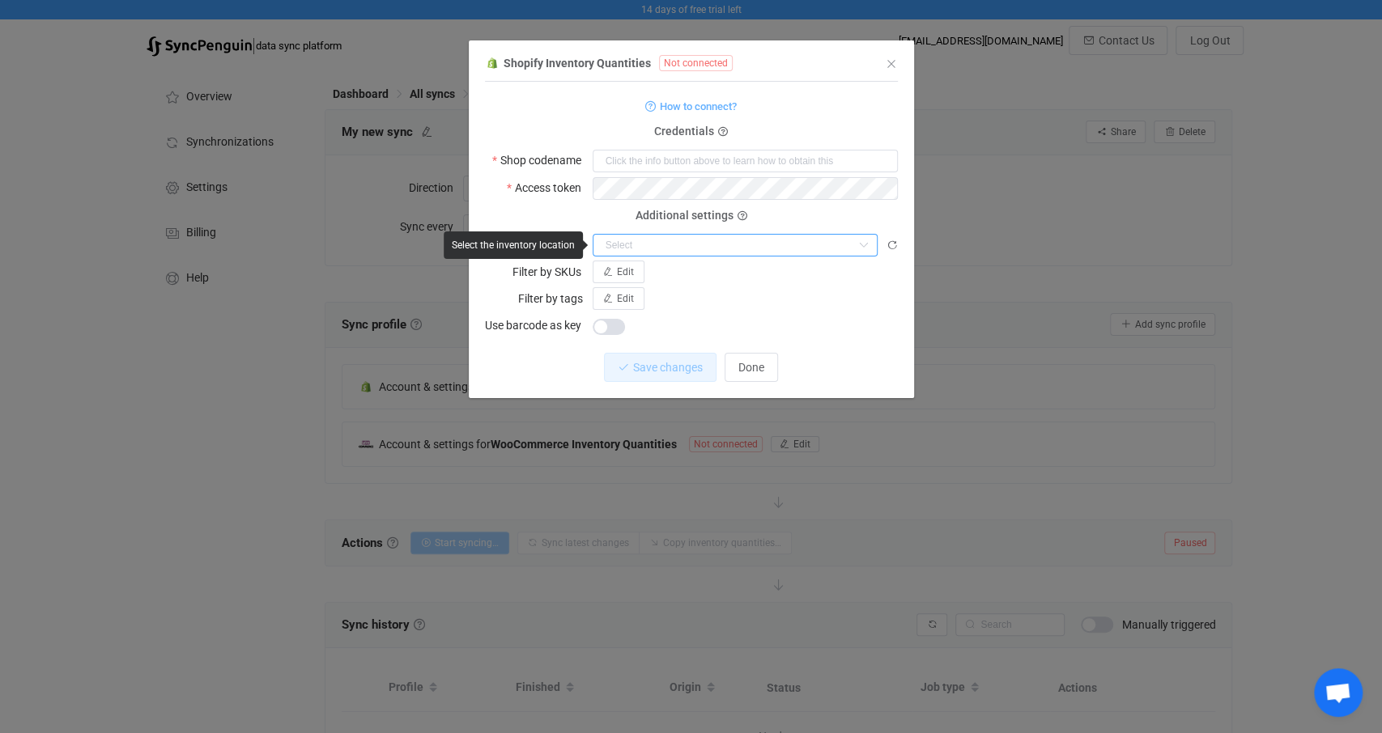
click at [630, 248] on input "dialog" at bounding box center [735, 245] width 285 height 23
click at [633, 271] on button "Edit" at bounding box center [619, 272] width 52 height 23
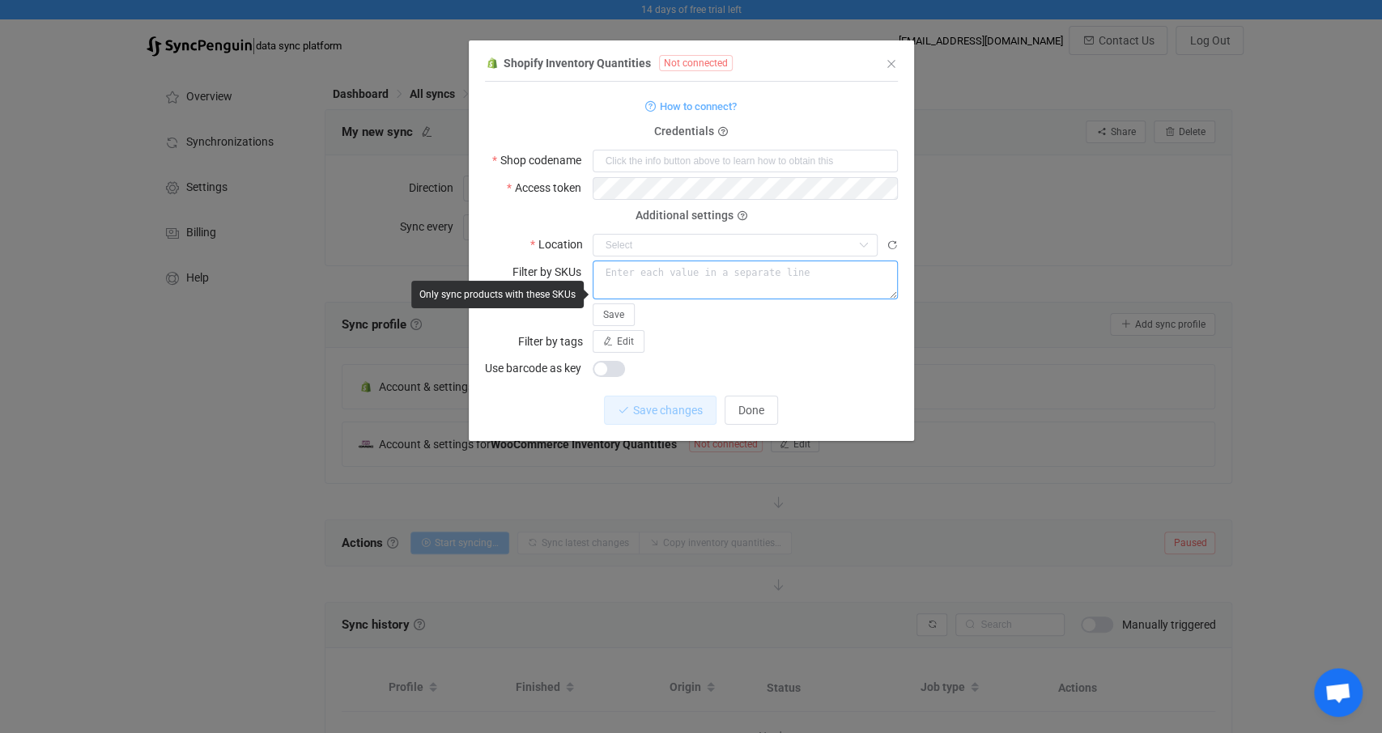
click at [641, 280] on textarea "dialog" at bounding box center [745, 280] width 305 height 38
drag, startPoint x: 892, startPoint y: 297, endPoint x: 869, endPoint y: 274, distance: 32.6
click at [869, 274] on textarea "dialog" at bounding box center [745, 280] width 305 height 38
click at [791, 334] on div "Edit" at bounding box center [745, 341] width 305 height 23
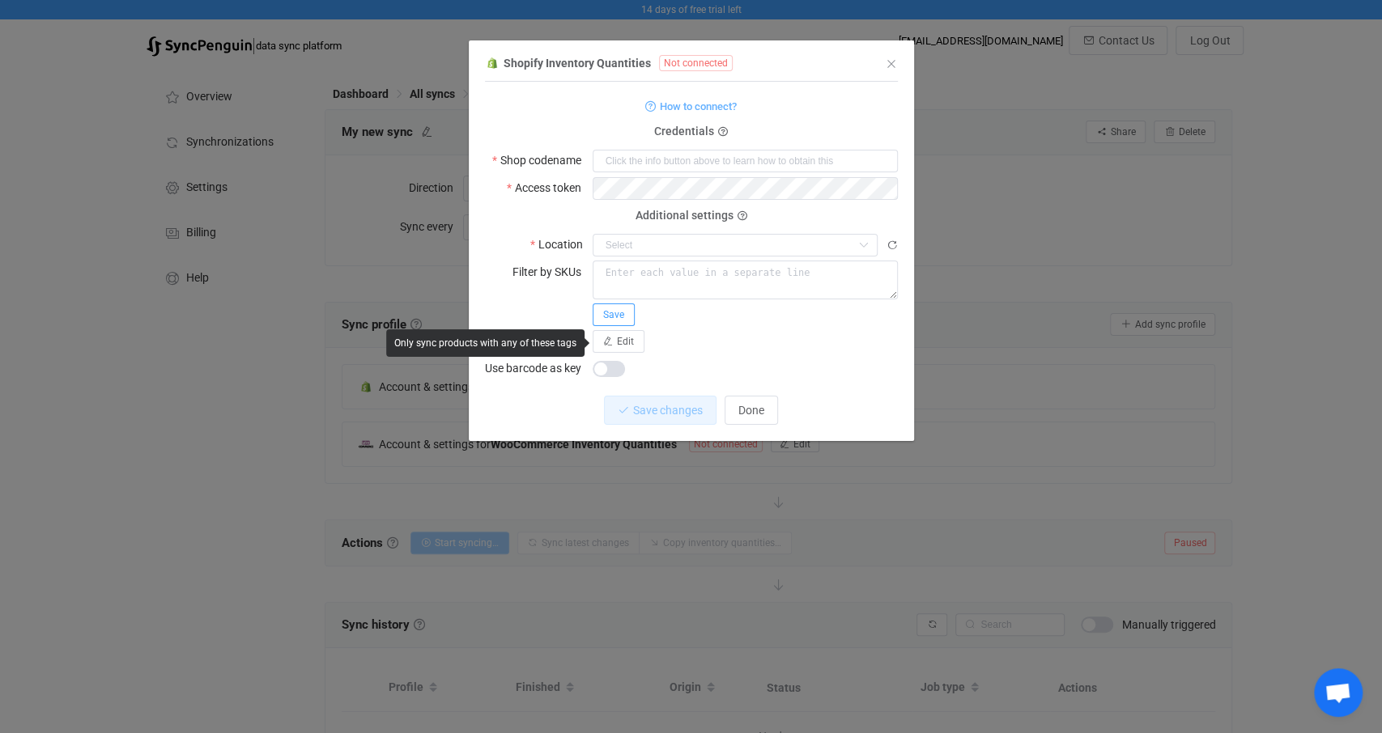
click at [621, 317] on span "Save" at bounding box center [613, 314] width 21 height 11
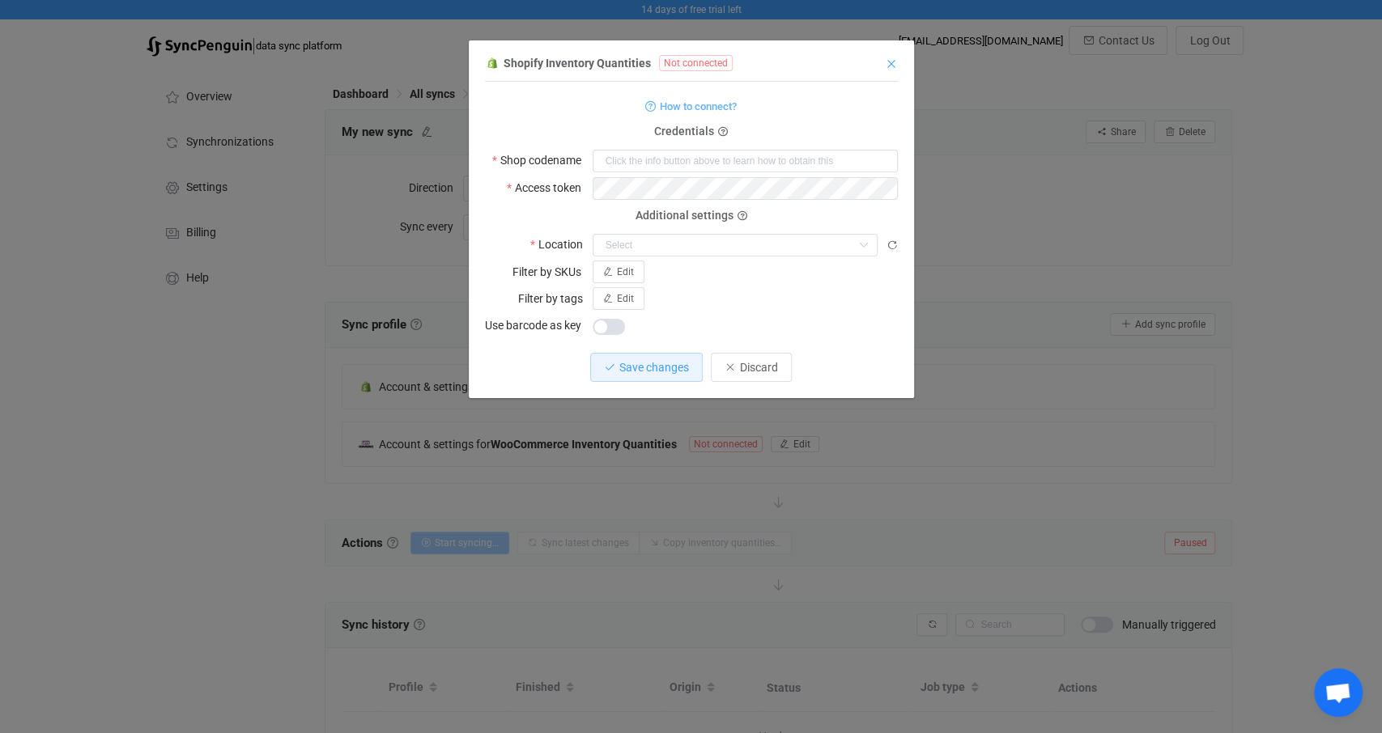
click at [886, 64] on icon "Close" at bounding box center [891, 63] width 13 height 13
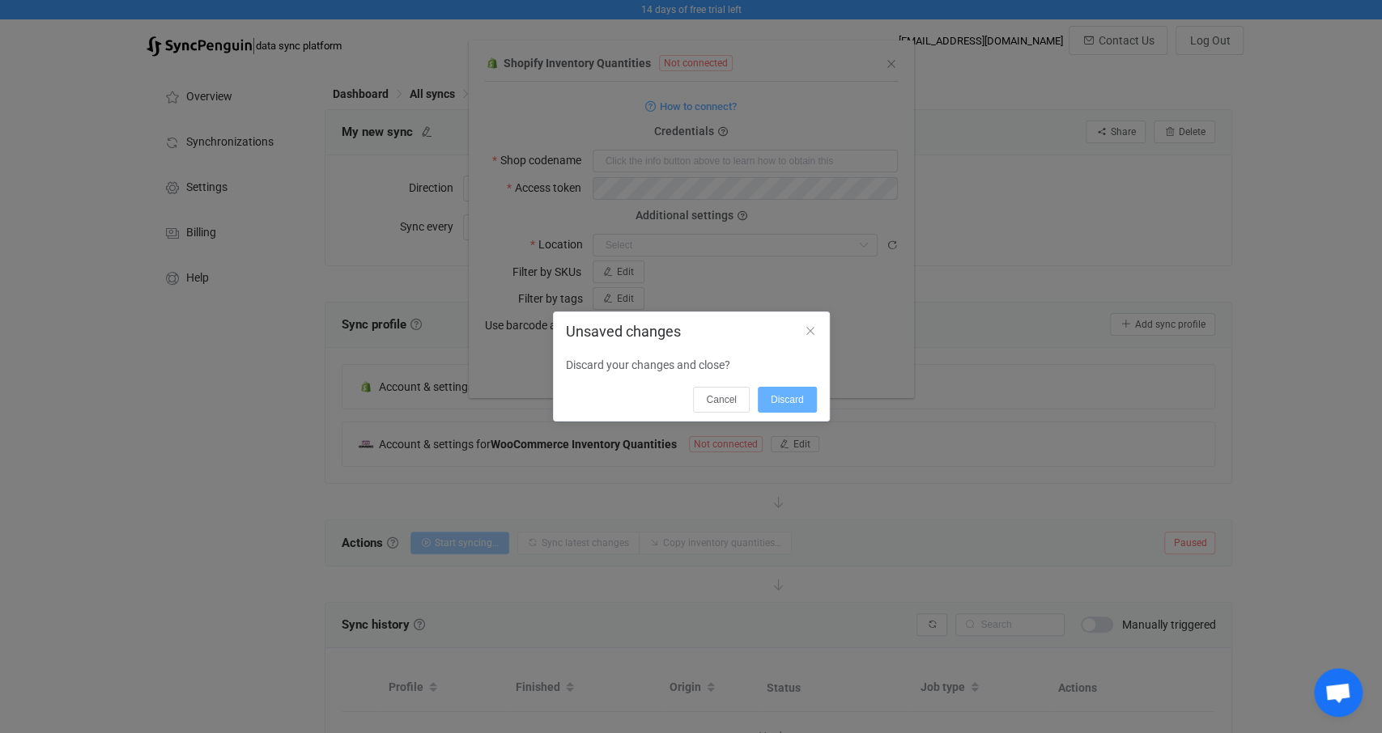
click at [780, 402] on span "Discard" at bounding box center [787, 399] width 33 height 11
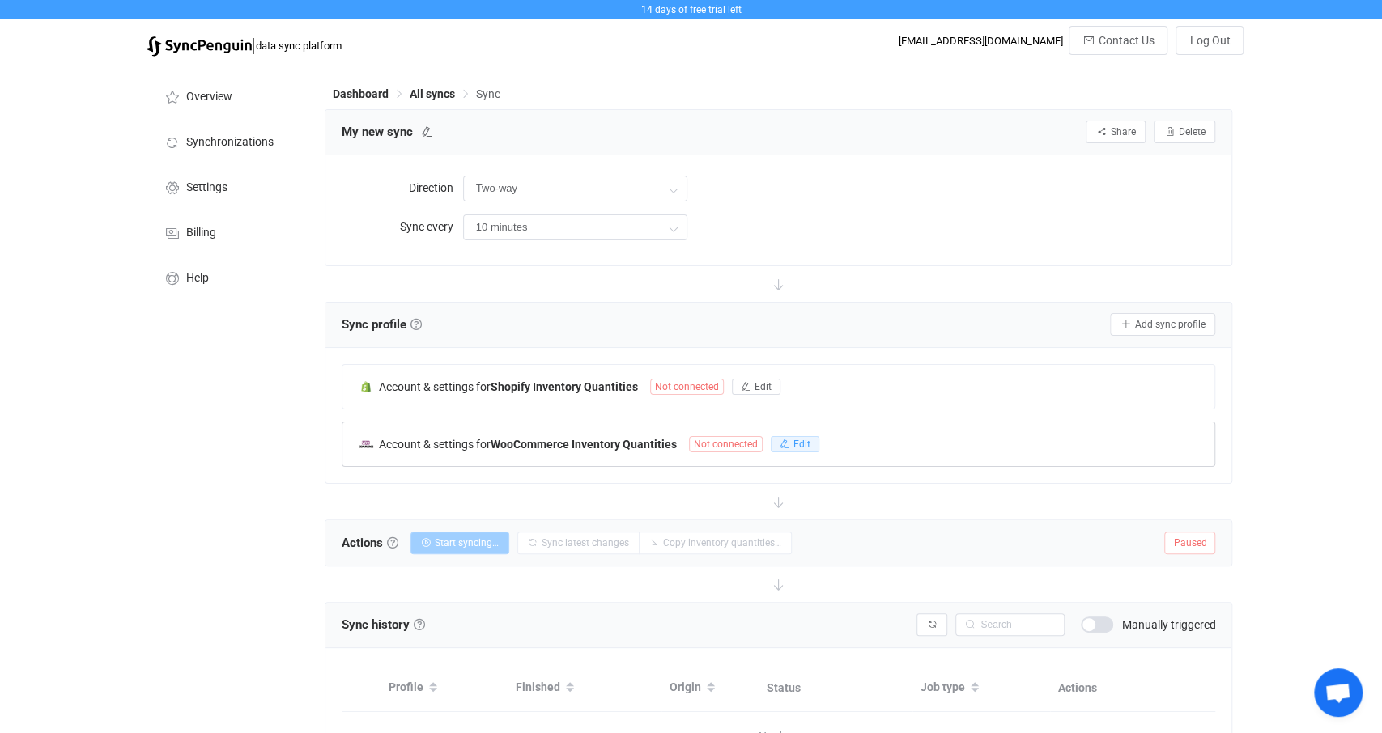
click at [791, 442] on button "Edit" at bounding box center [795, 444] width 49 height 16
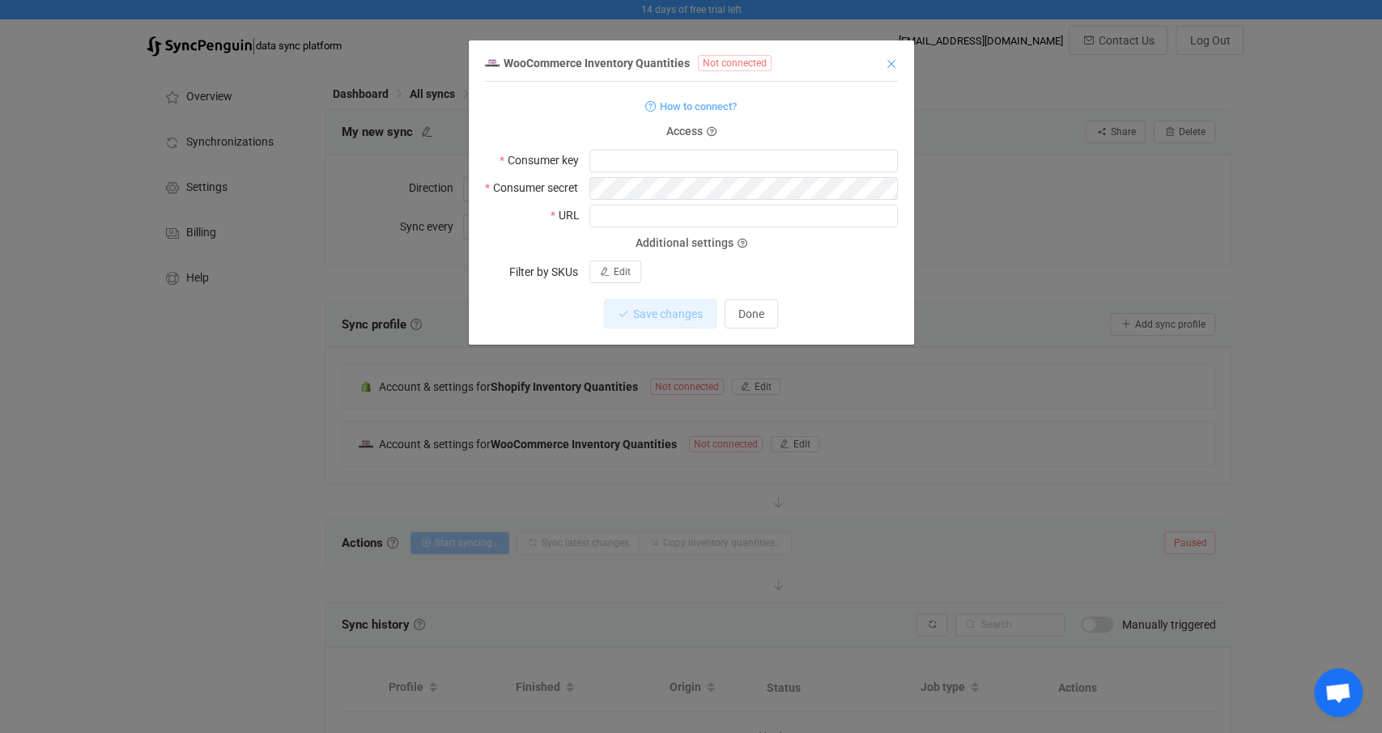
click at [890, 63] on icon "Close" at bounding box center [891, 63] width 13 height 13
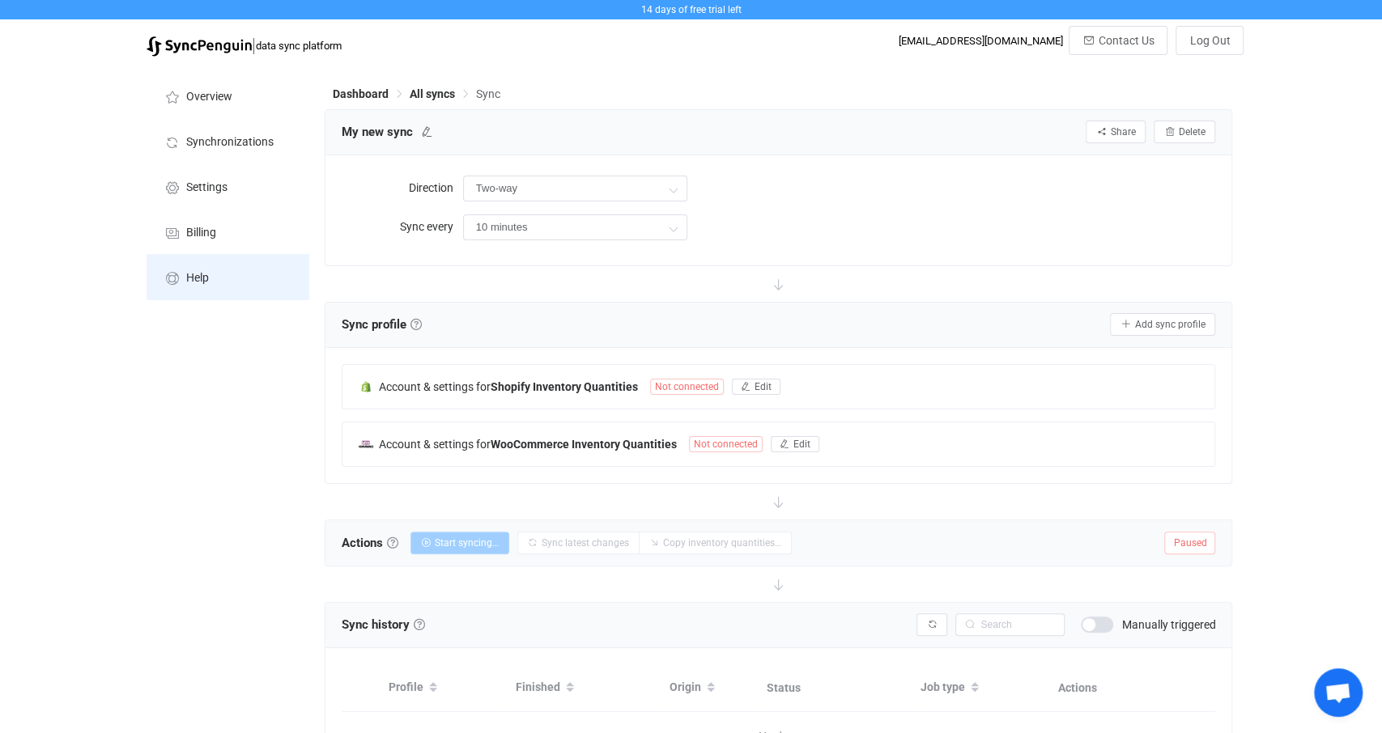
click at [219, 281] on li "Help" at bounding box center [228, 276] width 162 height 45
